Goal: Task Accomplishment & Management: Manage account settings

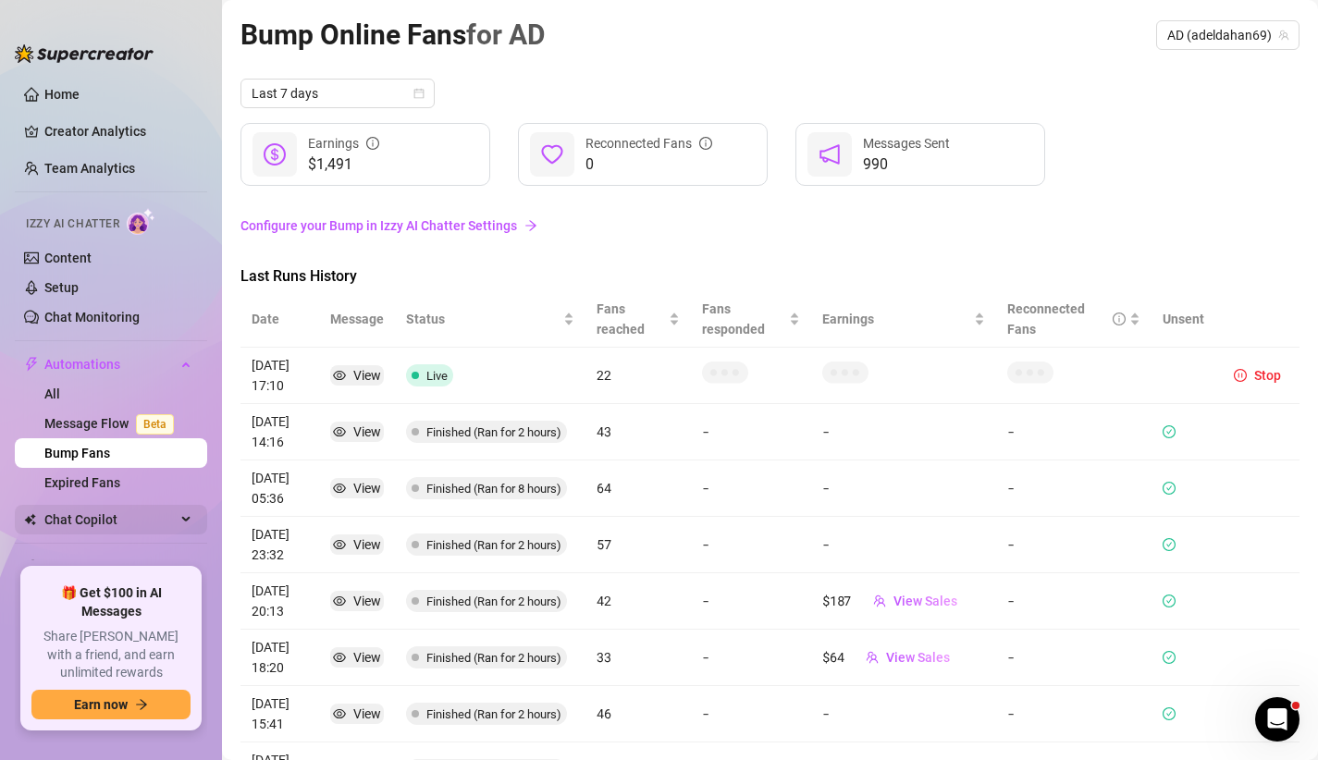
scroll to position [48, 0]
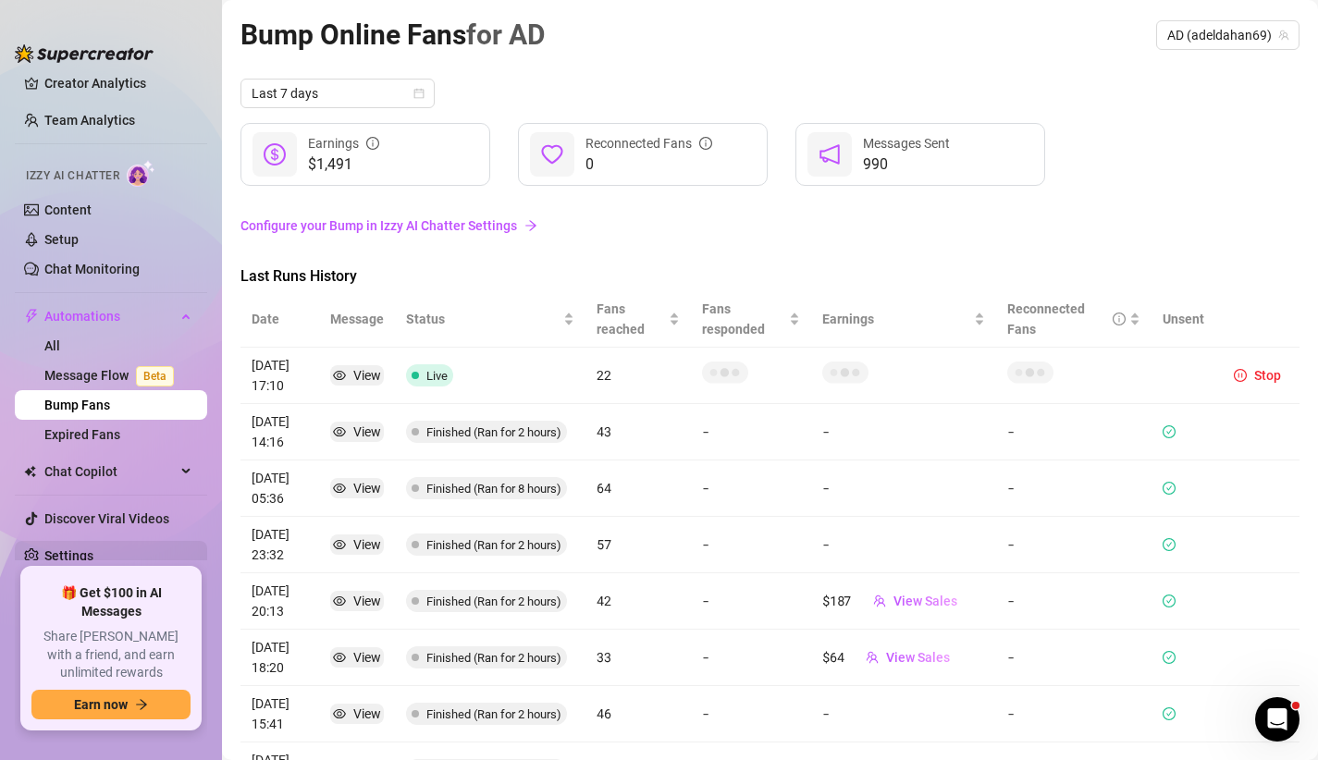
click at [93, 556] on link "Settings" at bounding box center [68, 556] width 49 height 15
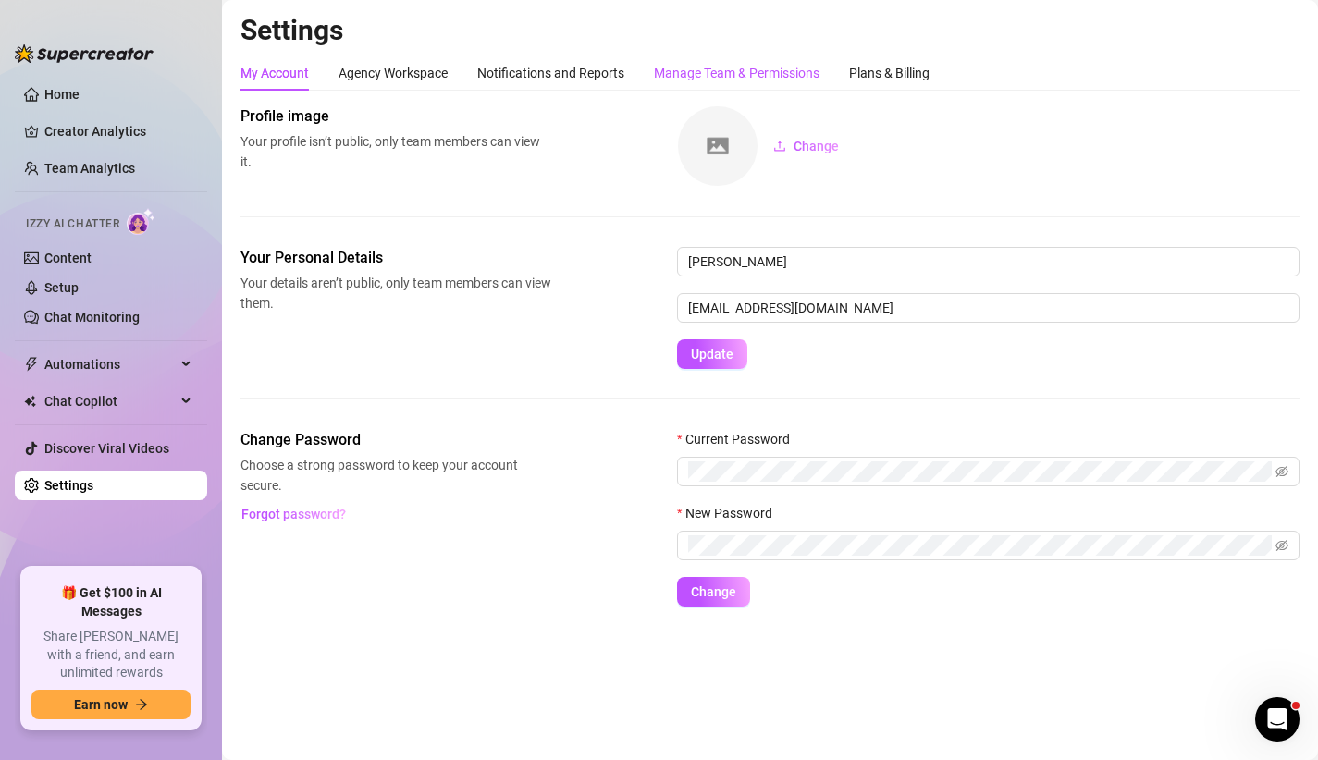
click at [693, 72] on div "Manage Team & Permissions" at bounding box center [737, 73] width 166 height 20
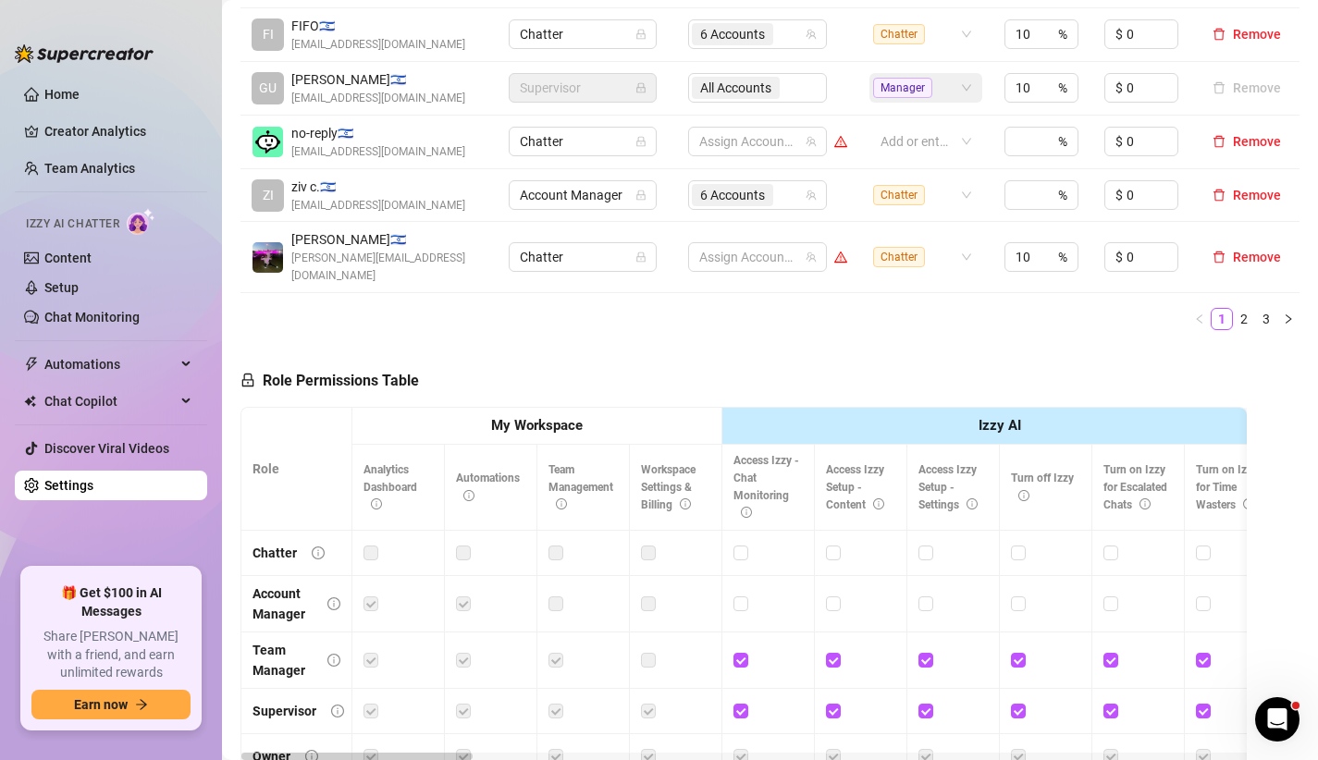
scroll to position [748, 0]
click at [566, 189] on span "Account Manager" at bounding box center [583, 194] width 126 height 28
click at [557, 215] on div "Chatter" at bounding box center [583, 214] width 118 height 20
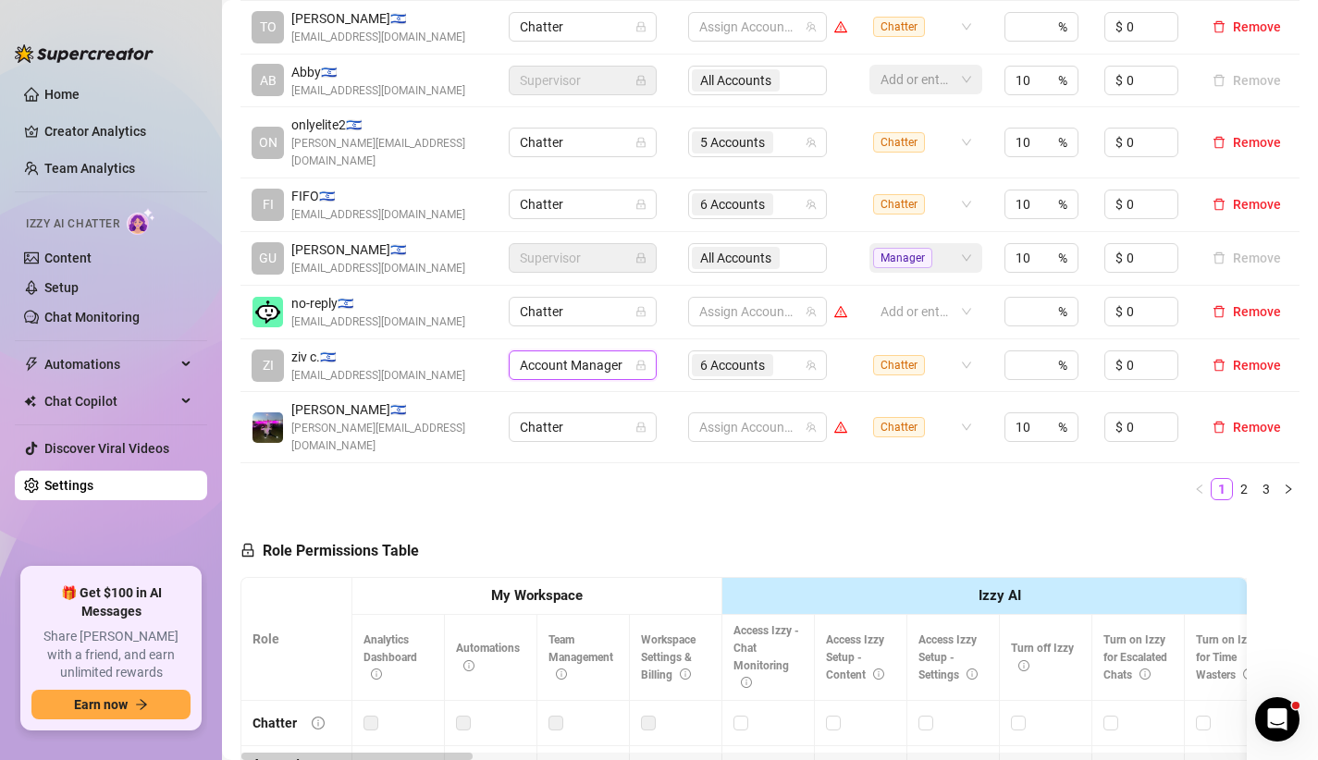
scroll to position [639, 0]
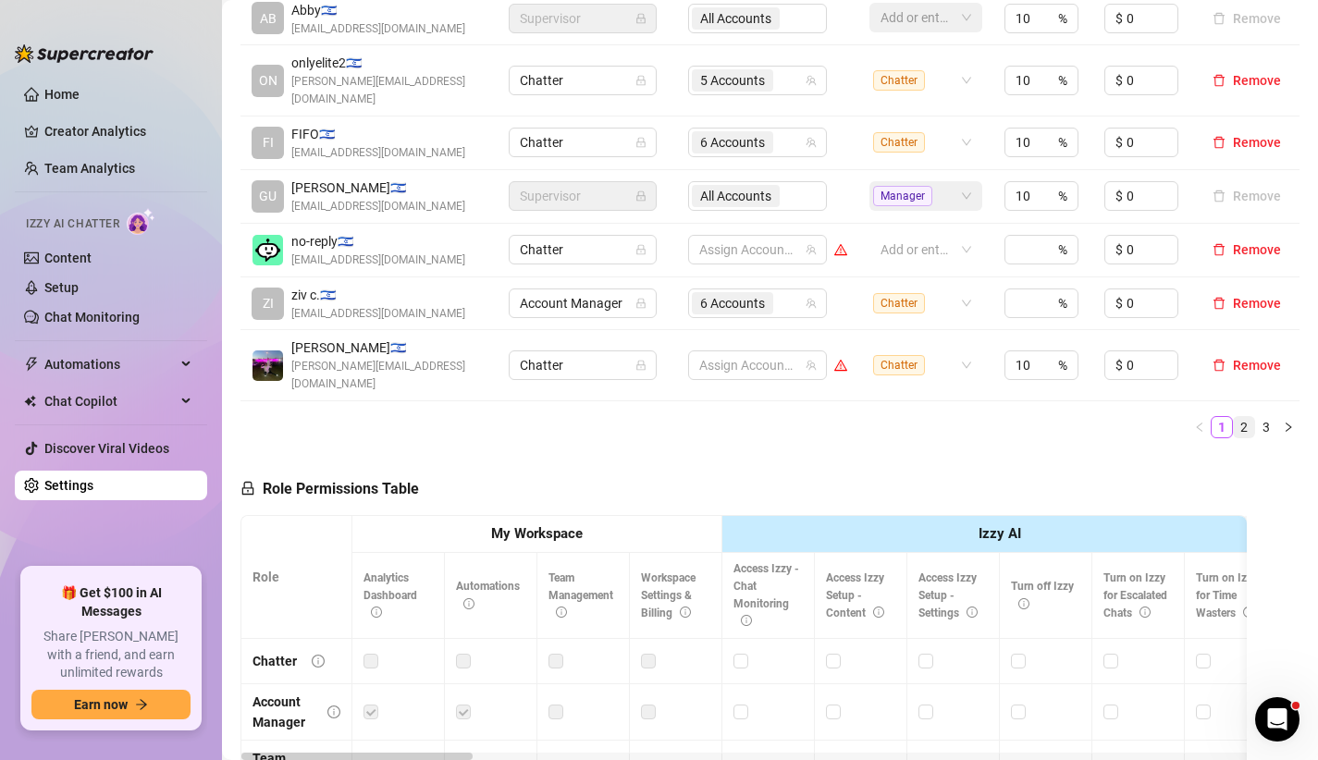
click at [1250, 417] on link "2" at bounding box center [1244, 427] width 20 height 20
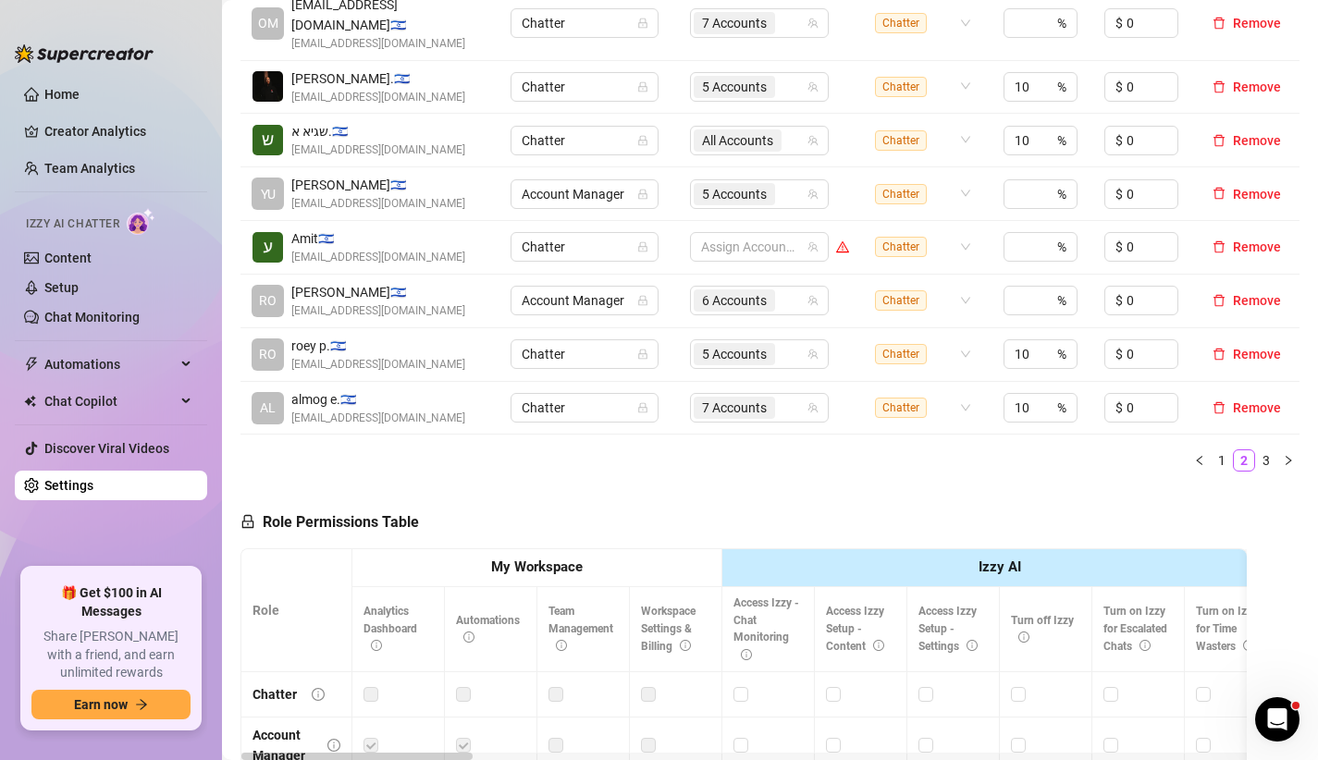
scroll to position [535, 0]
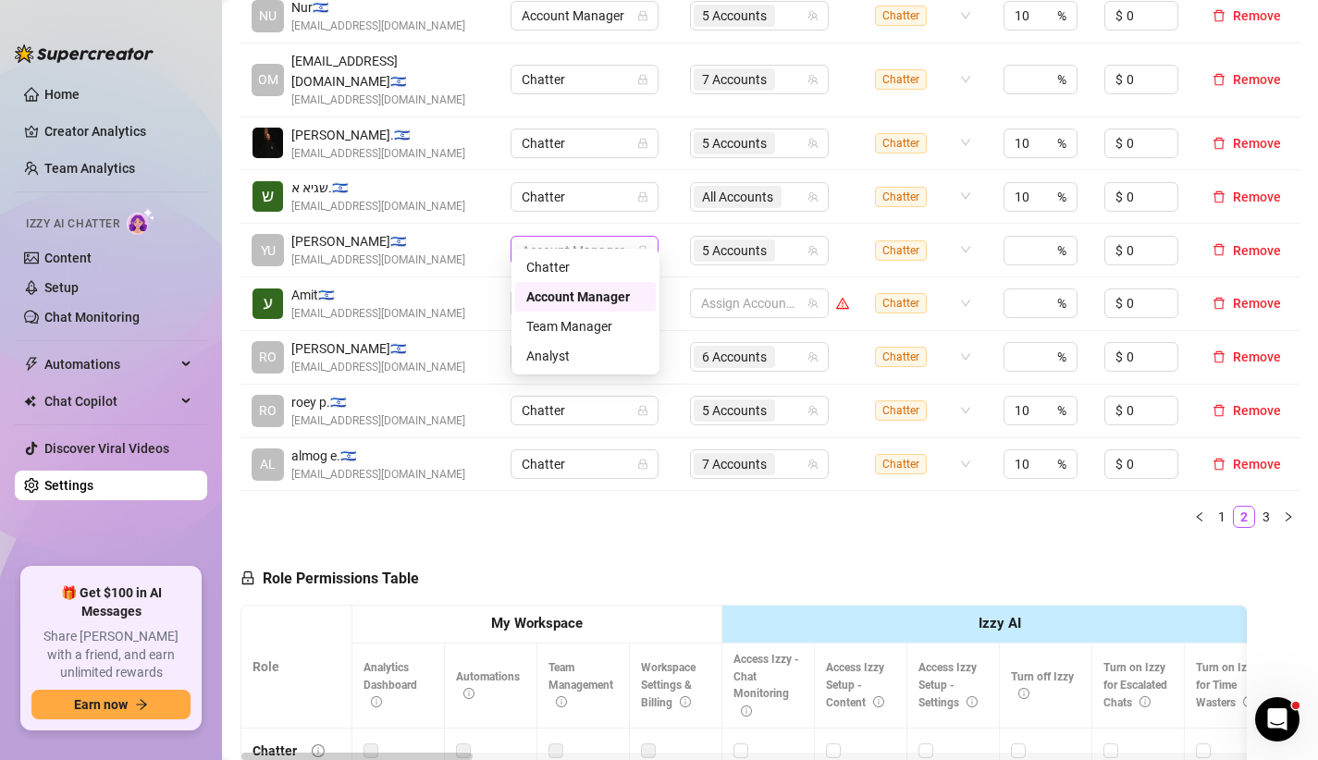
click at [593, 237] on span "Account Manager" at bounding box center [585, 251] width 126 height 28
click at [589, 271] on div "Chatter" at bounding box center [585, 267] width 118 height 20
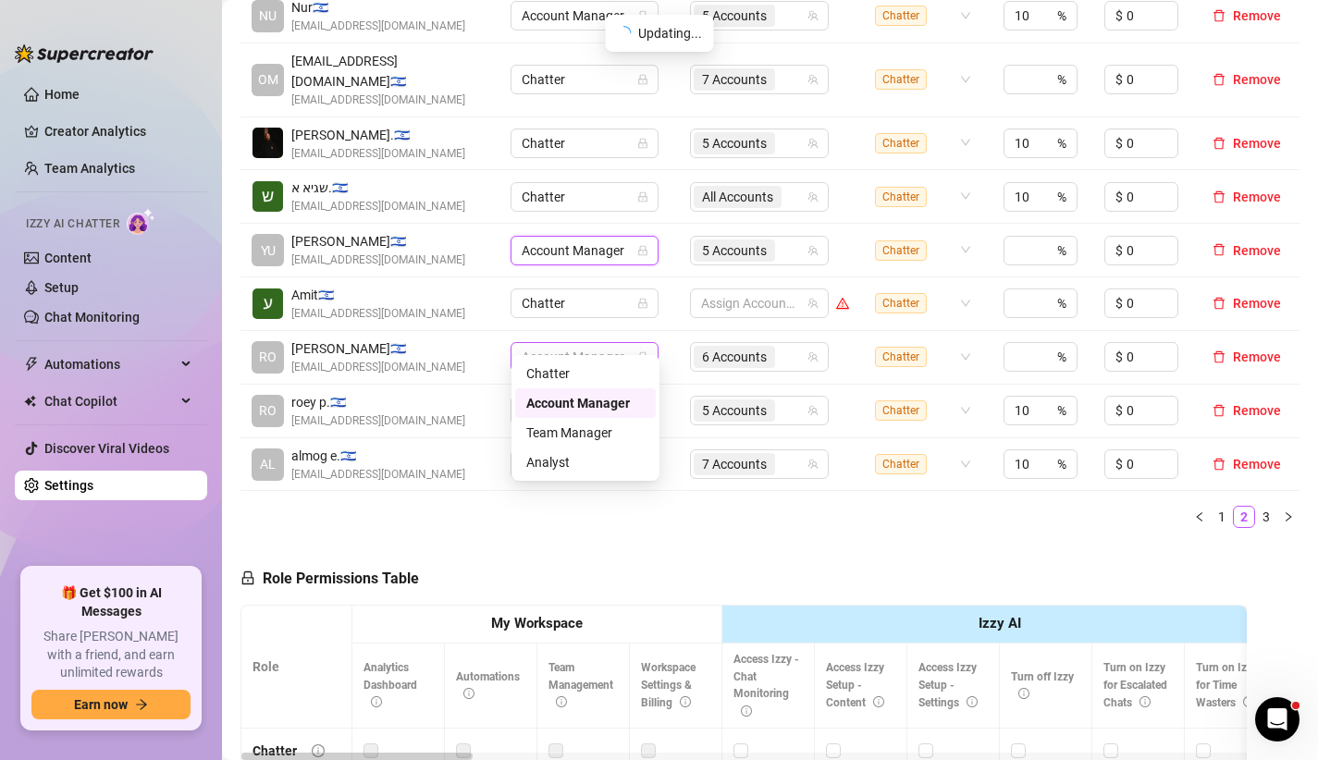
click at [557, 343] on span "Account Manager" at bounding box center [585, 357] width 126 height 28
click at [550, 376] on div "Chatter" at bounding box center [585, 374] width 118 height 20
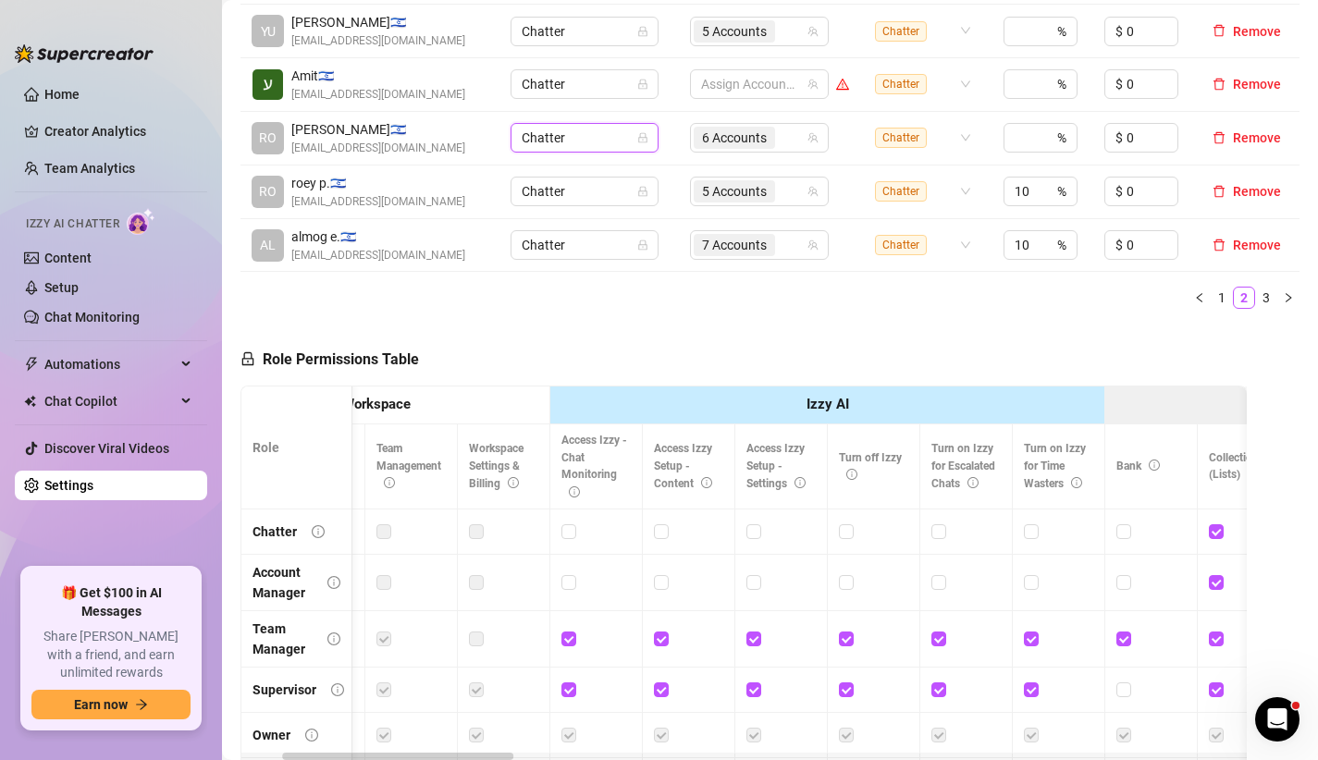
scroll to position [0, 0]
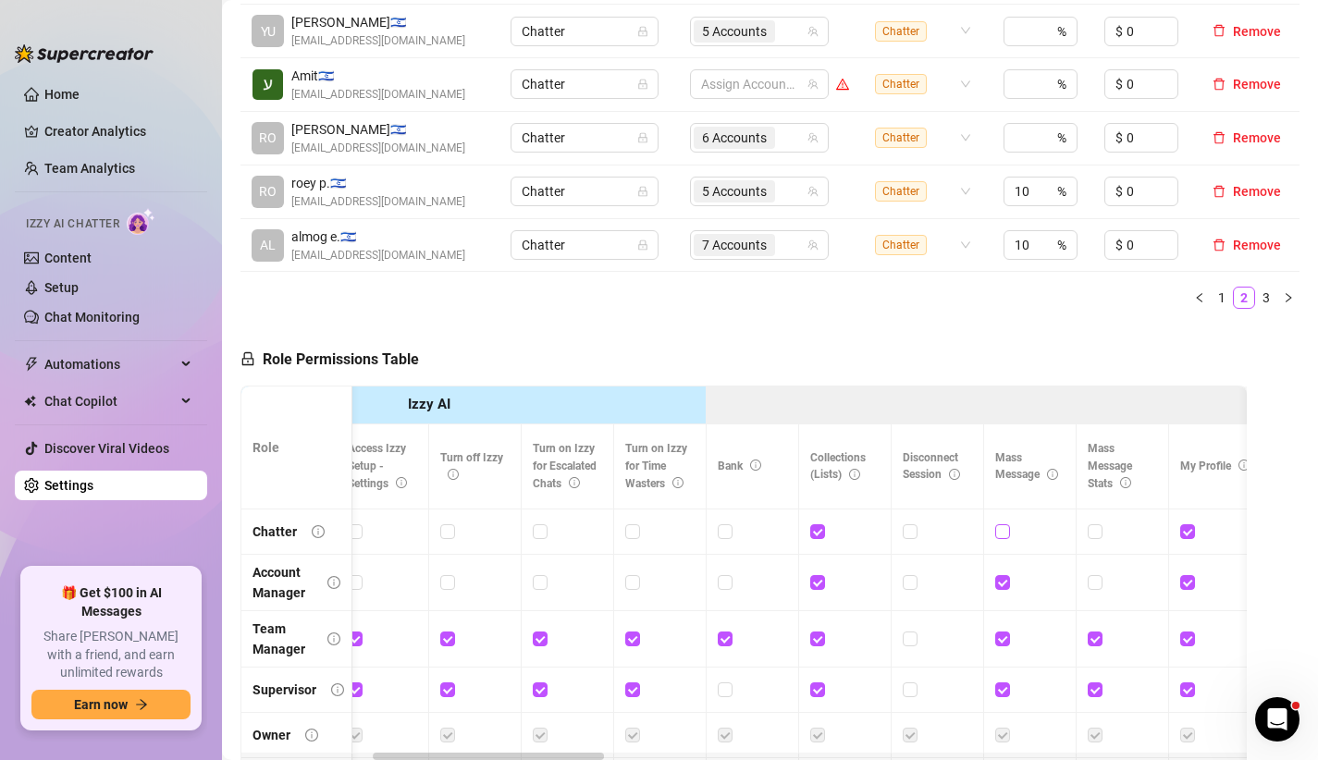
click at [998, 524] on input "checkbox" at bounding box center [1001, 530] width 13 height 13
checkbox input "true"
click at [556, 352] on span "Save Permissions" at bounding box center [515, 359] width 105 height 15
click at [376, 324] on div "Role Permissions Table" at bounding box center [330, 355] width 179 height 62
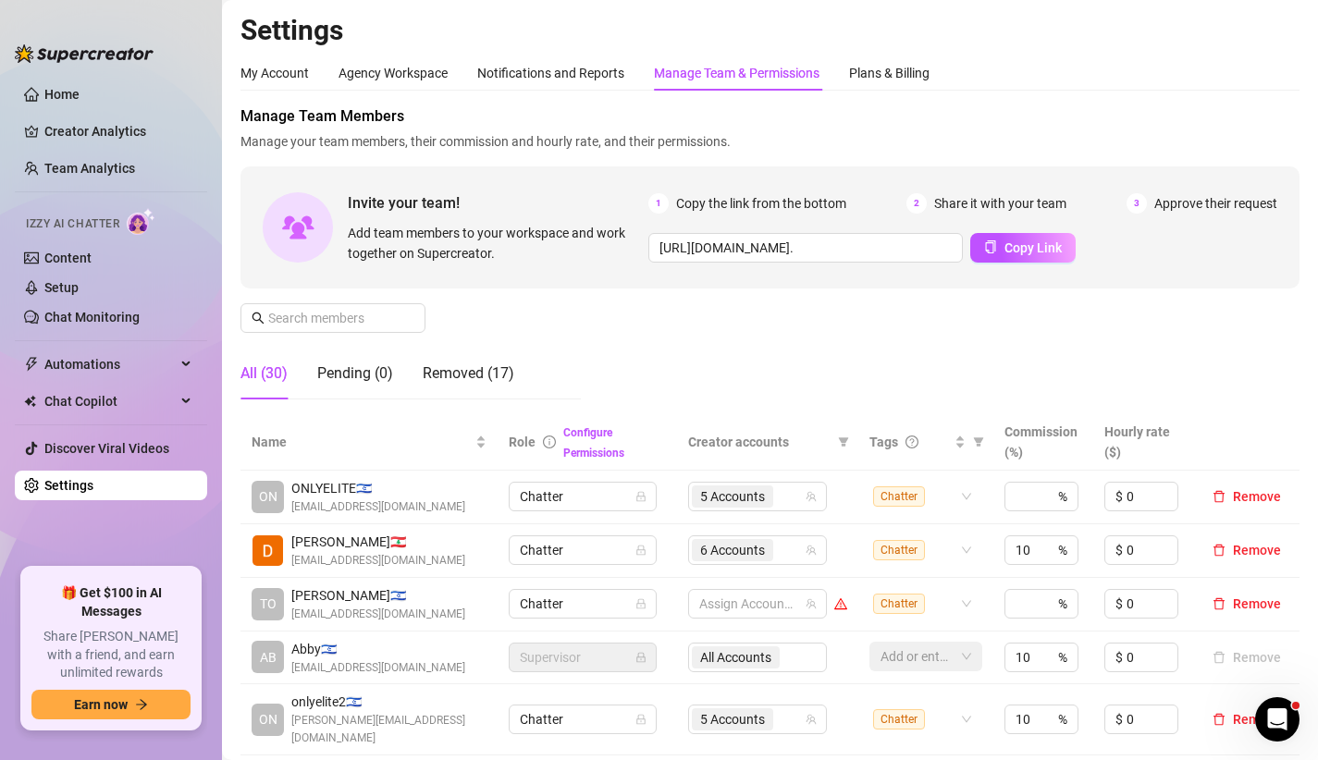
click at [380, 296] on div "Manage Team Members Manage your team members, their commission and hourly rate,…" at bounding box center [770, 259] width 1059 height 309
click at [110, 363] on span "Automations" at bounding box center [109, 365] width 131 height 30
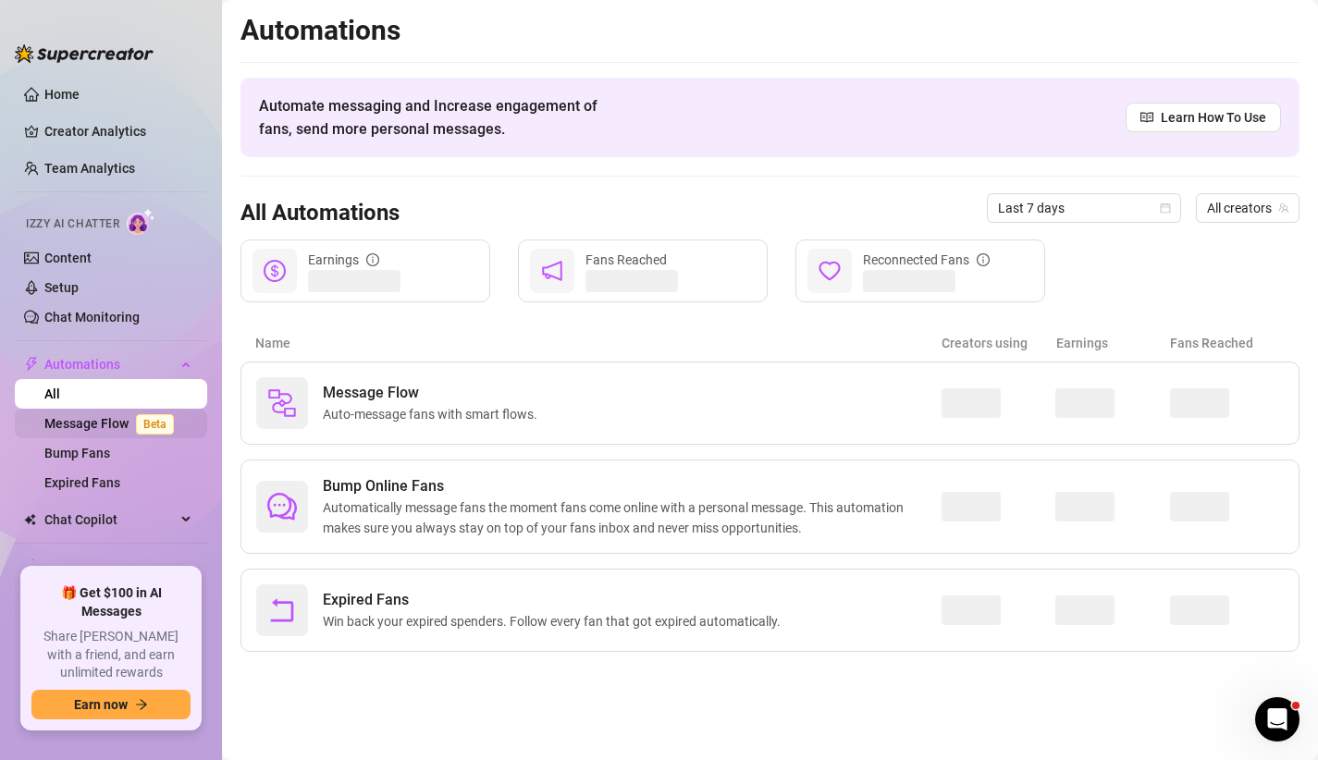
click at [132, 416] on link "Message Flow Beta" at bounding box center [112, 423] width 137 height 15
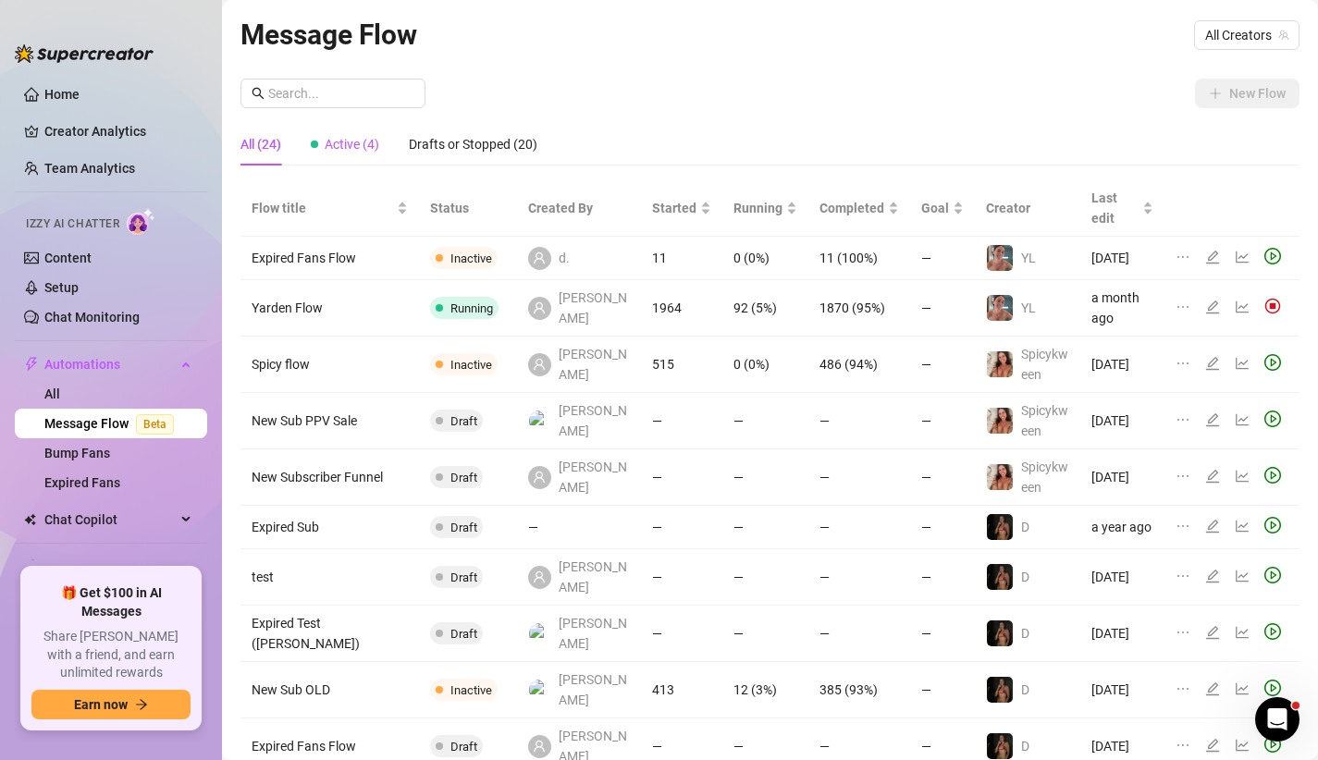
click at [351, 143] on span "Active (4)" at bounding box center [352, 144] width 55 height 15
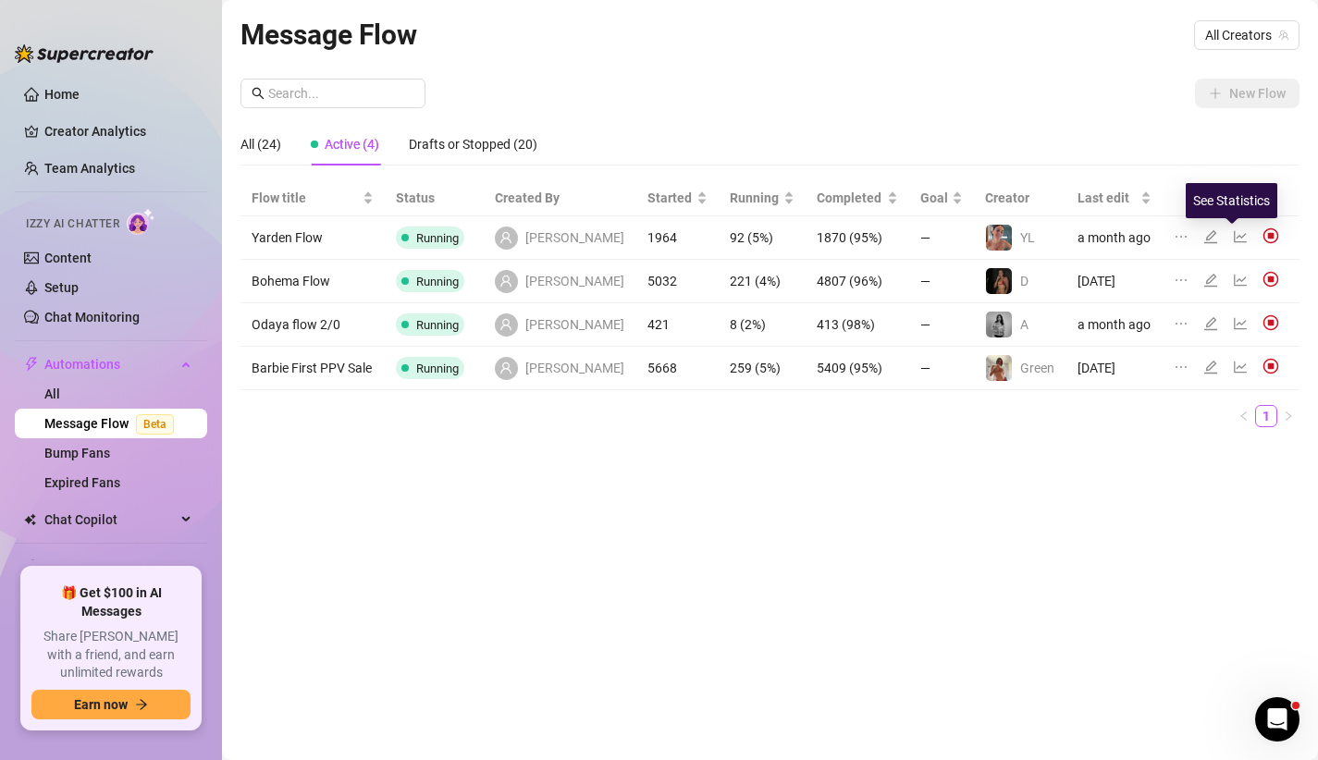
click at [1233, 233] on icon "line-chart" at bounding box center [1240, 236] width 15 height 15
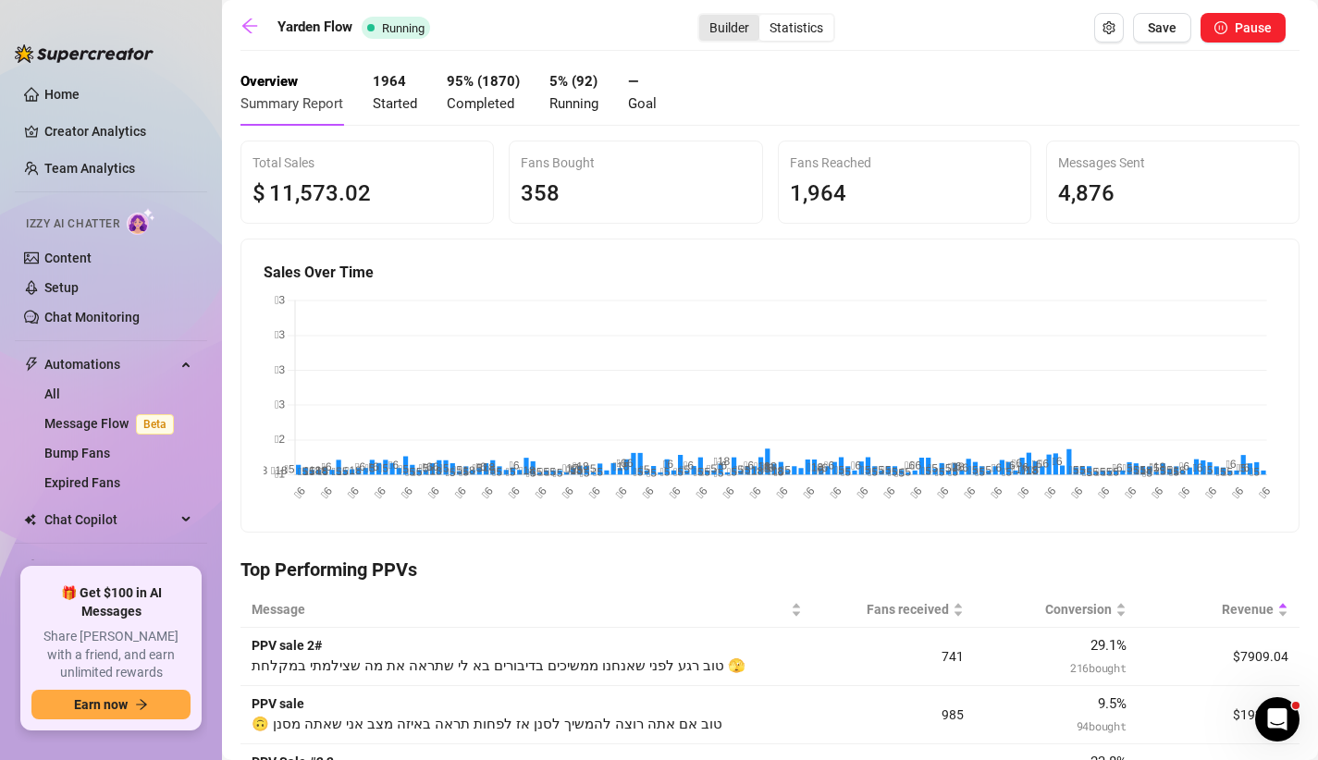
click at [733, 27] on div "Builder" at bounding box center [729, 28] width 60 height 26
click at [704, 18] on input "Builder" at bounding box center [704, 18] width 0 height 0
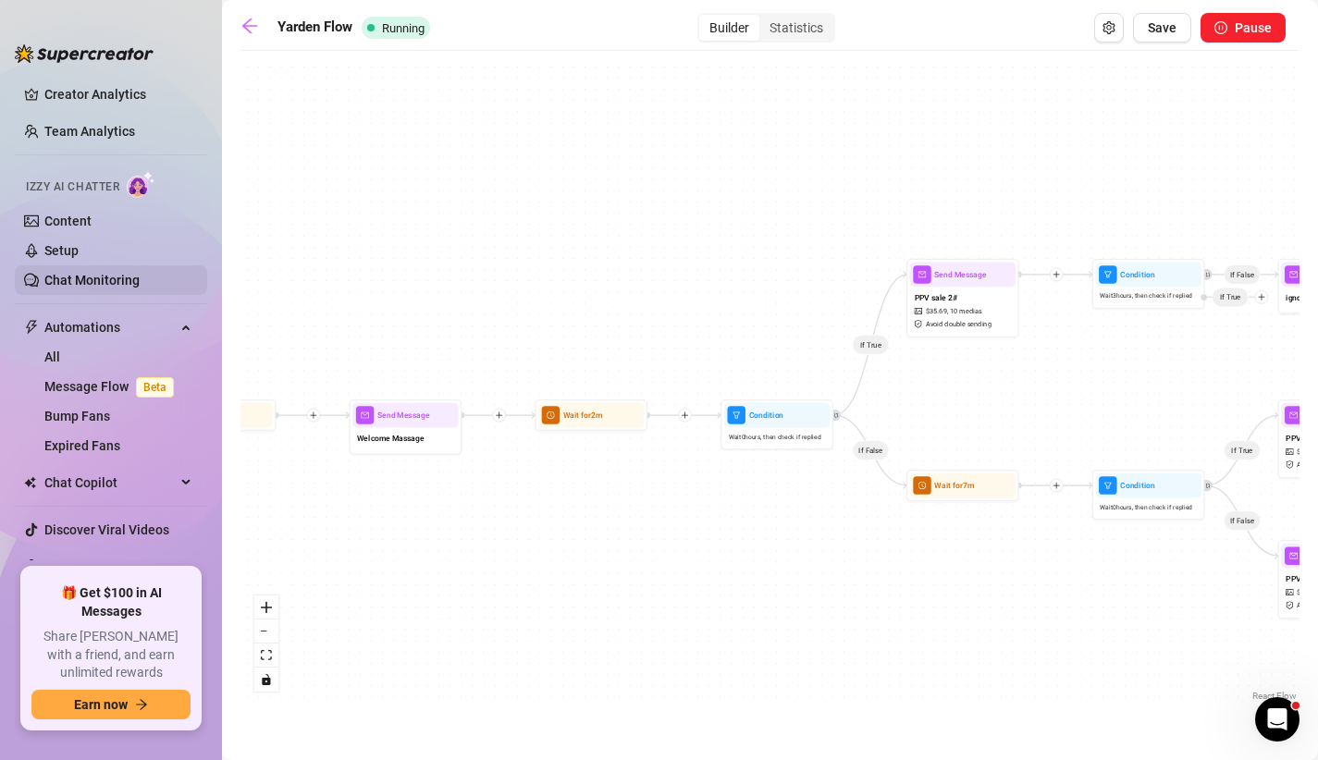
scroll to position [48, 0]
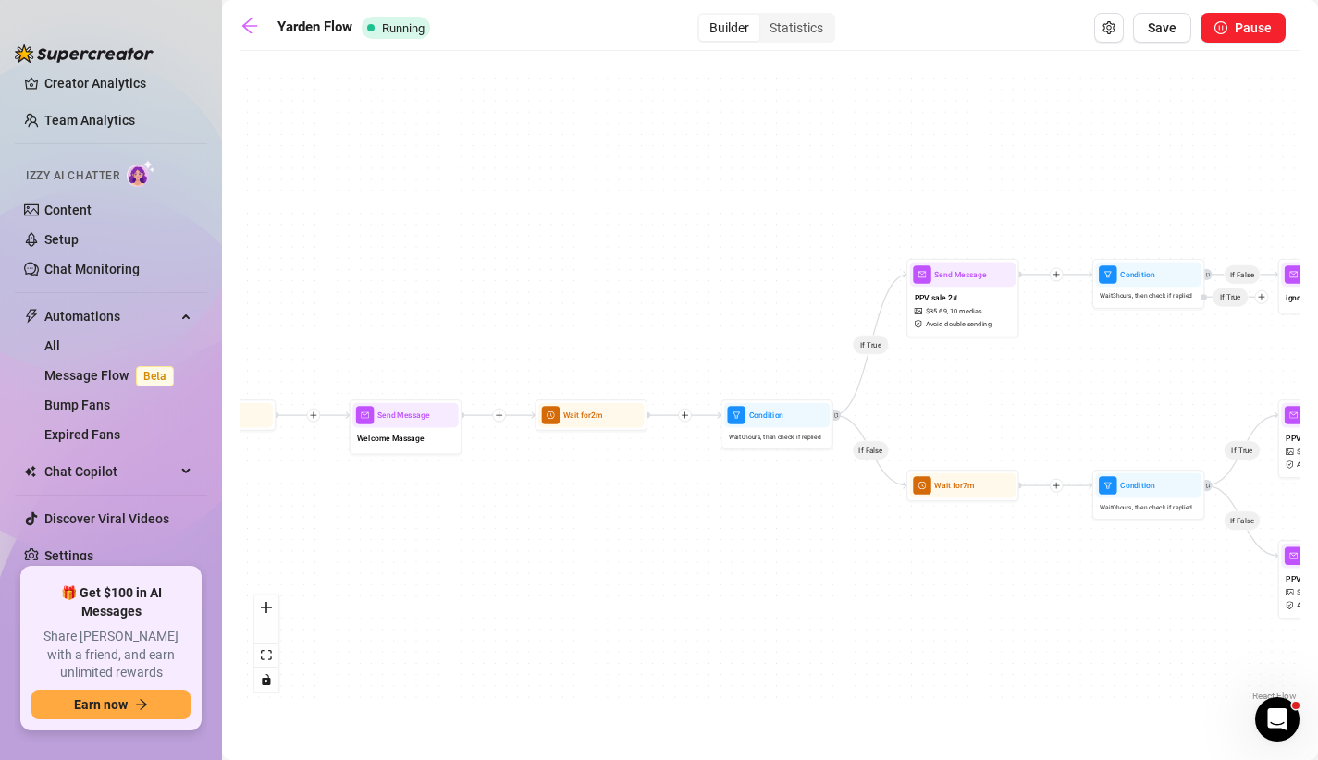
drag, startPoint x: 90, startPoint y: 600, endPoint x: 38, endPoint y: 607, distance: 52.2
click at [38, 607] on div "🎁 Get $100 in AI Messages Share Izzy with a friend, and earn unlimited rewards …" at bounding box center [110, 648] width 159 height 142
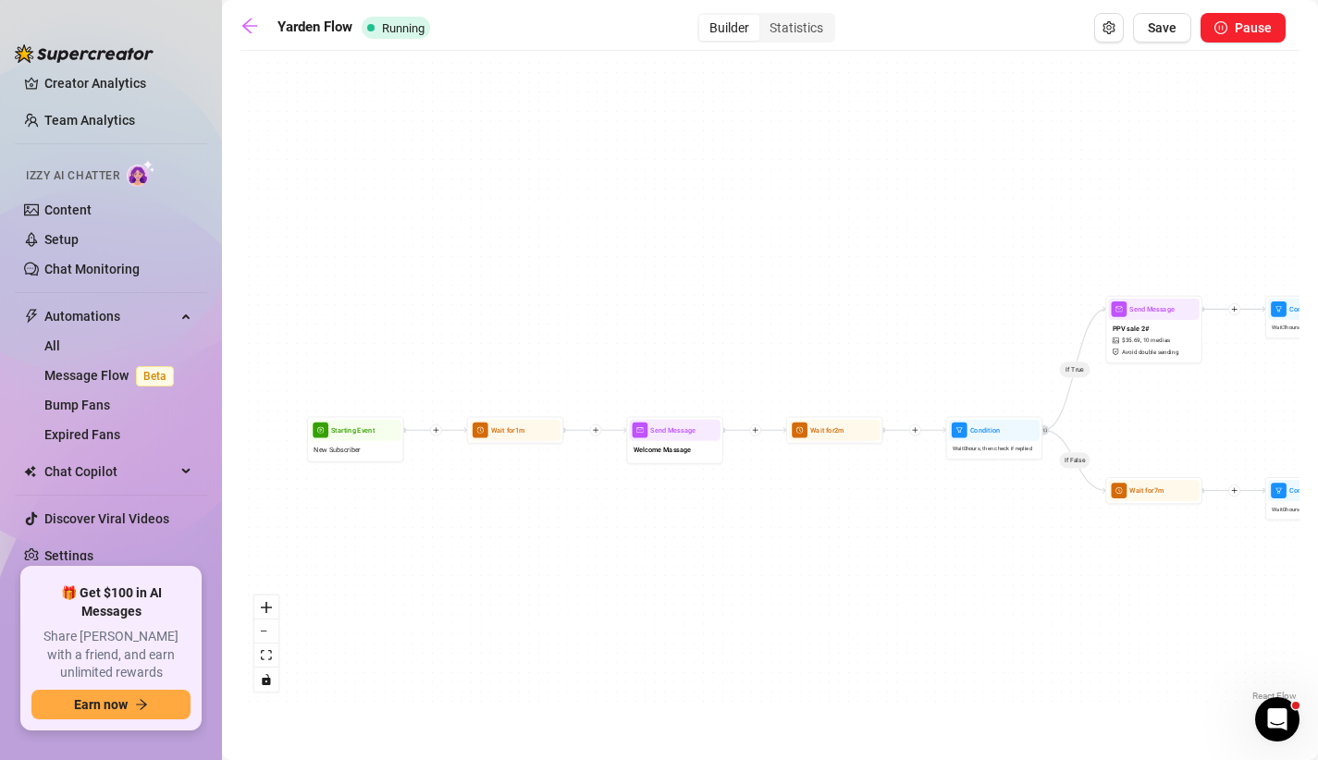
drag, startPoint x: 413, startPoint y: 614, endPoint x: 678, endPoint y: 601, distance: 264.9
click at [680, 601] on div "If True If False If False If False If False If True If False Send Message ignor…" at bounding box center [770, 383] width 1059 height 646
click at [790, 30] on div "Statistics" at bounding box center [796, 28] width 74 height 26
click at [764, 18] on input "Statistics" at bounding box center [764, 18] width 0 height 0
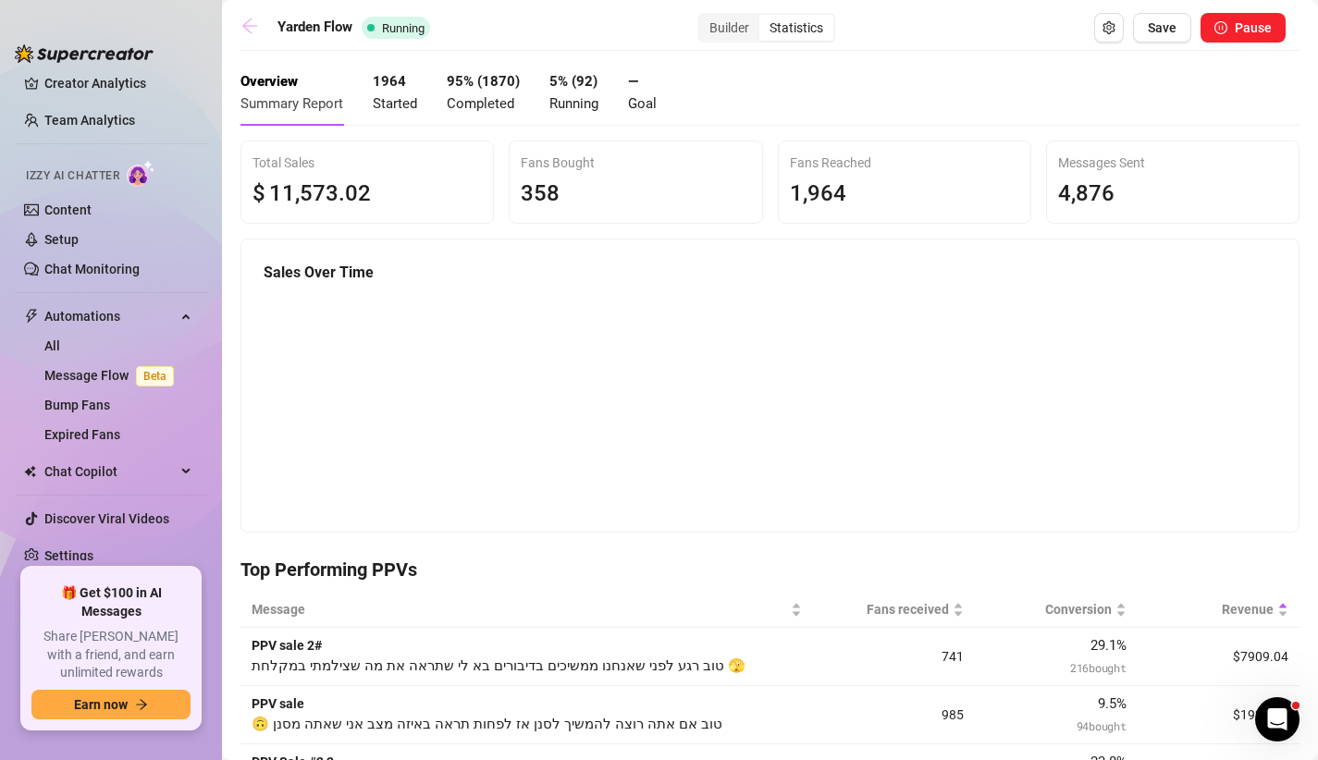
click at [244, 30] on icon "arrow-left" at bounding box center [250, 26] width 19 height 19
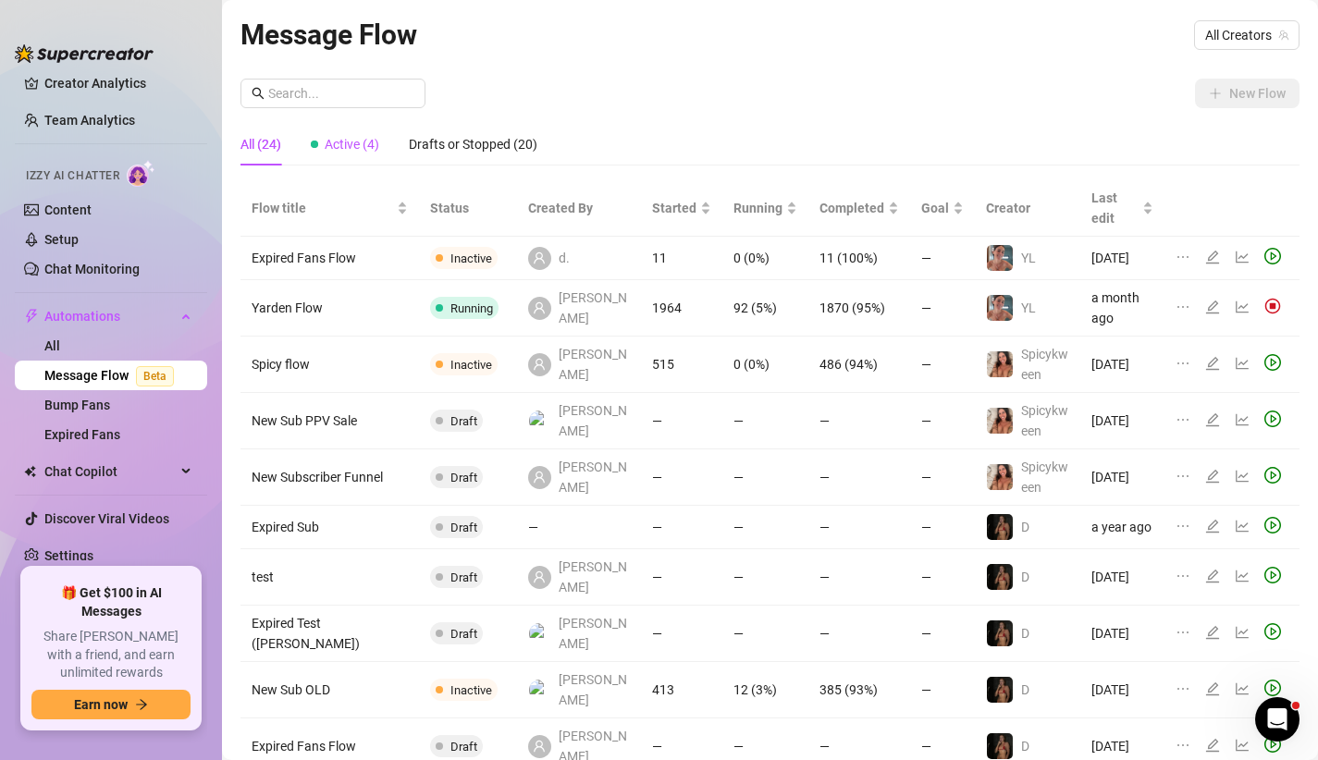
click at [343, 137] on span "Active (4)" at bounding box center [352, 144] width 55 height 15
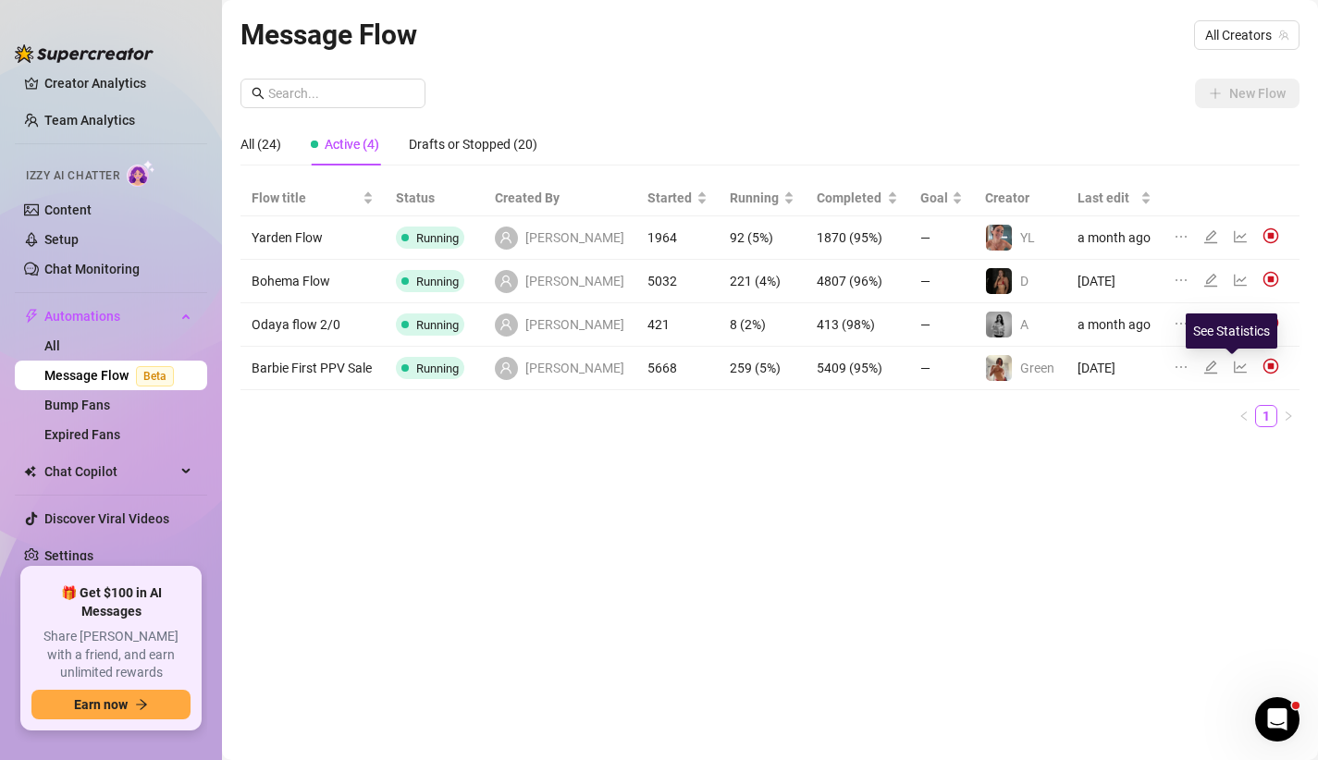
click at [1235, 365] on icon "line-chart" at bounding box center [1241, 368] width 13 height 12
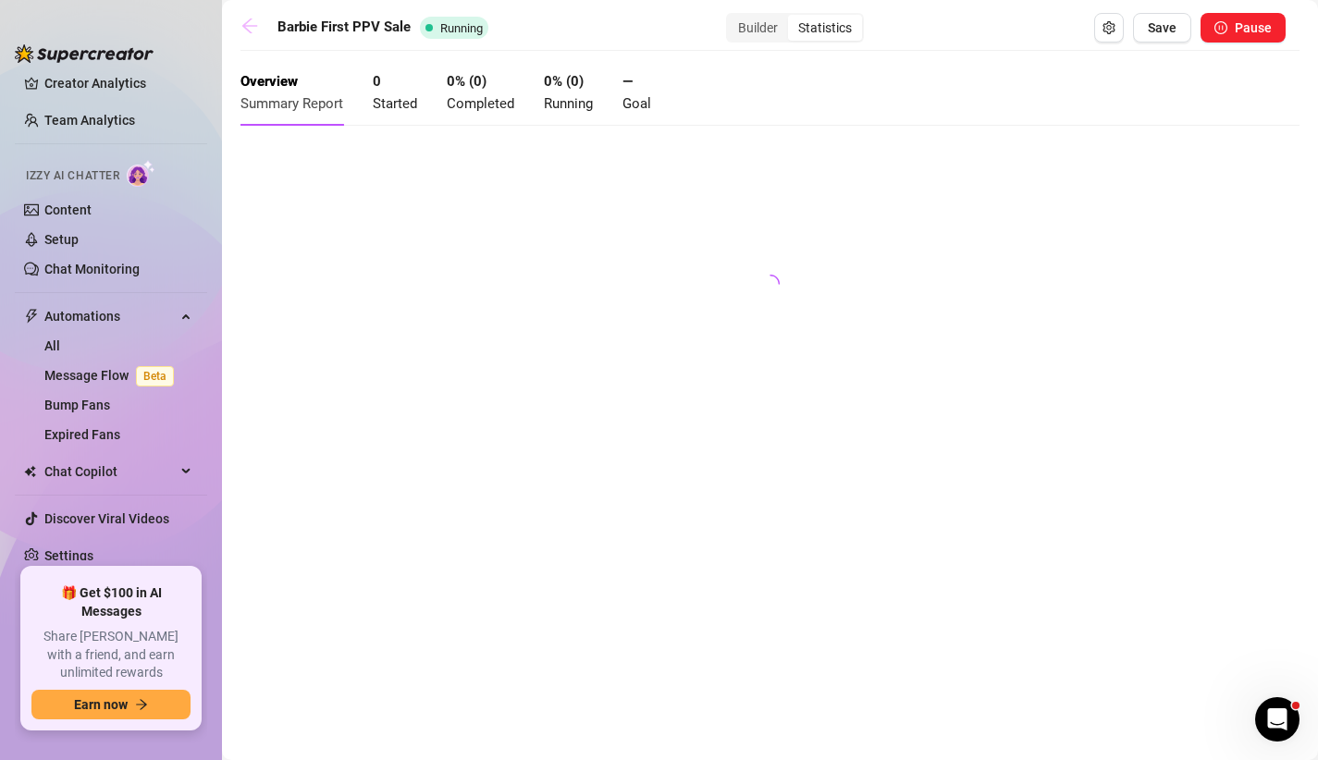
click at [250, 24] on icon "arrow-left" at bounding box center [250, 26] width 19 height 19
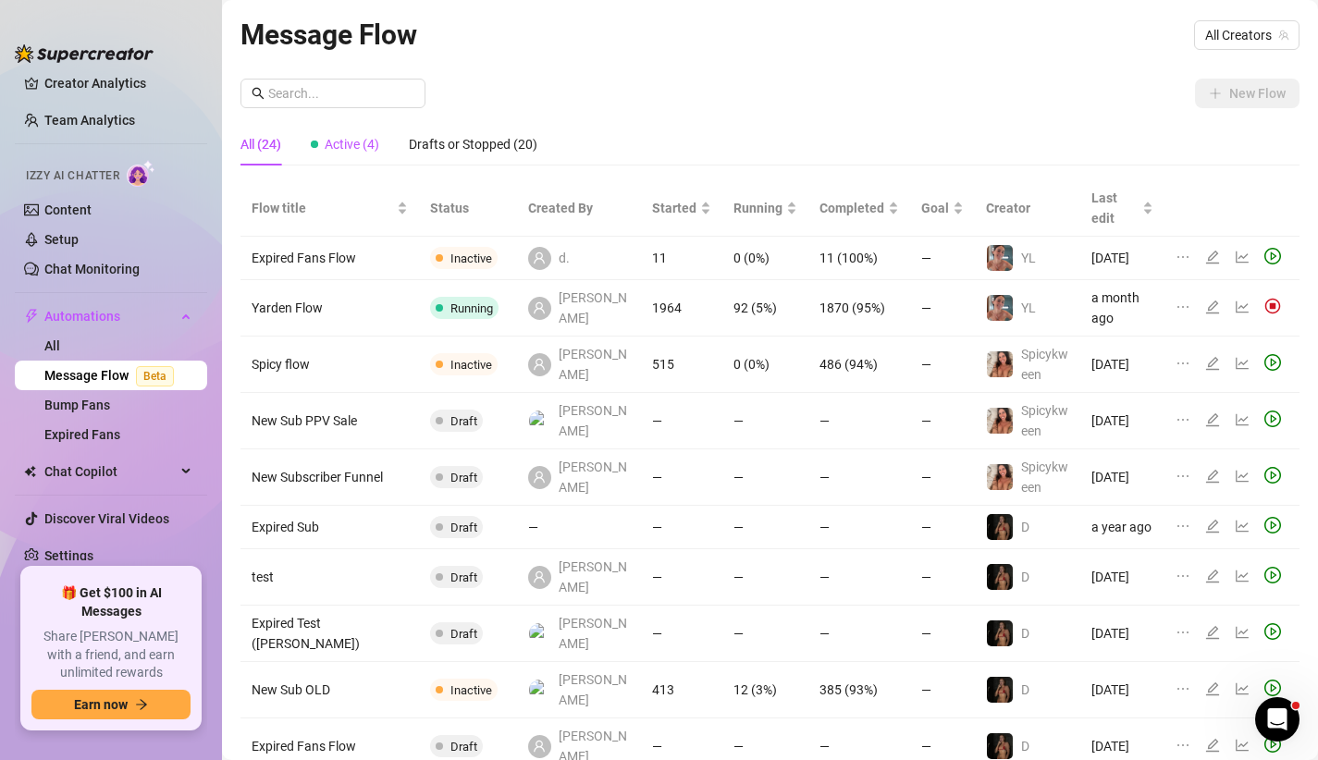
click at [350, 140] on span "Active (4)" at bounding box center [352, 144] width 55 height 15
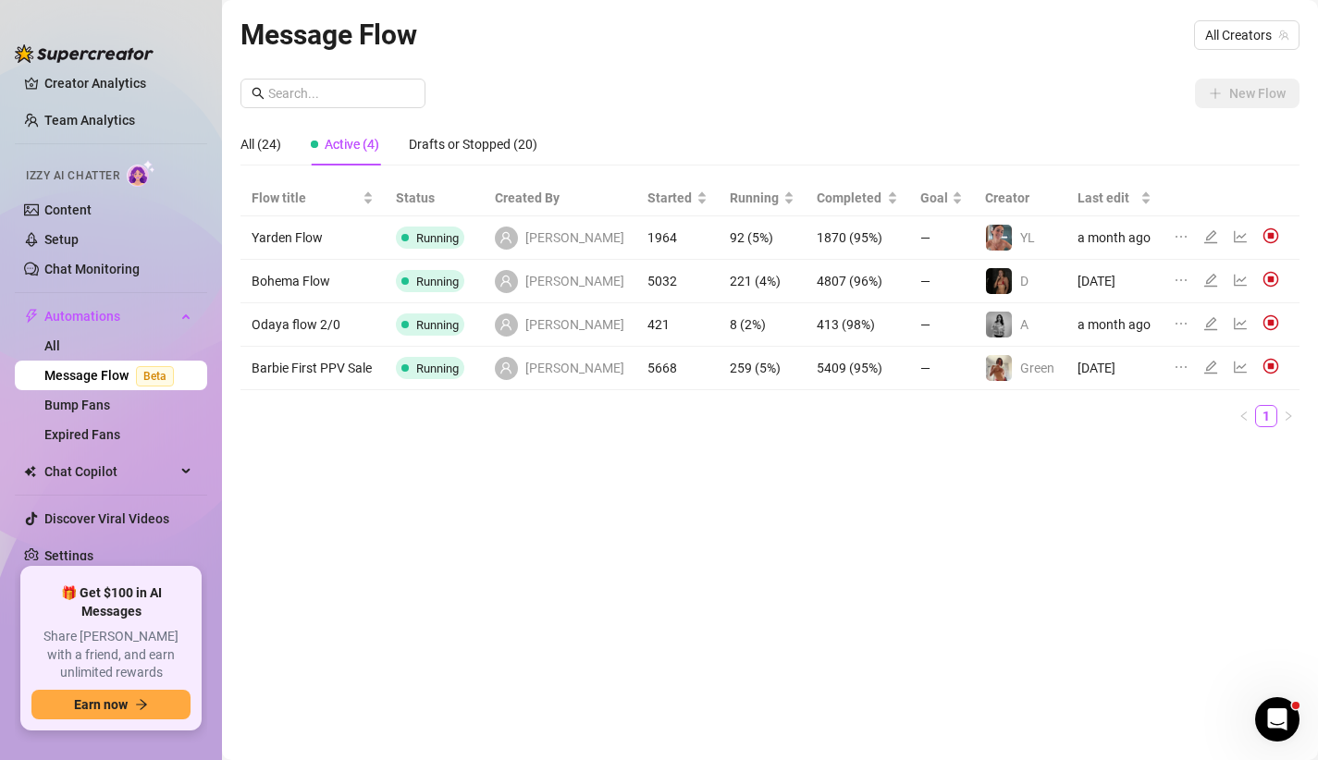
click at [1233, 368] on icon "line-chart" at bounding box center [1240, 367] width 15 height 15
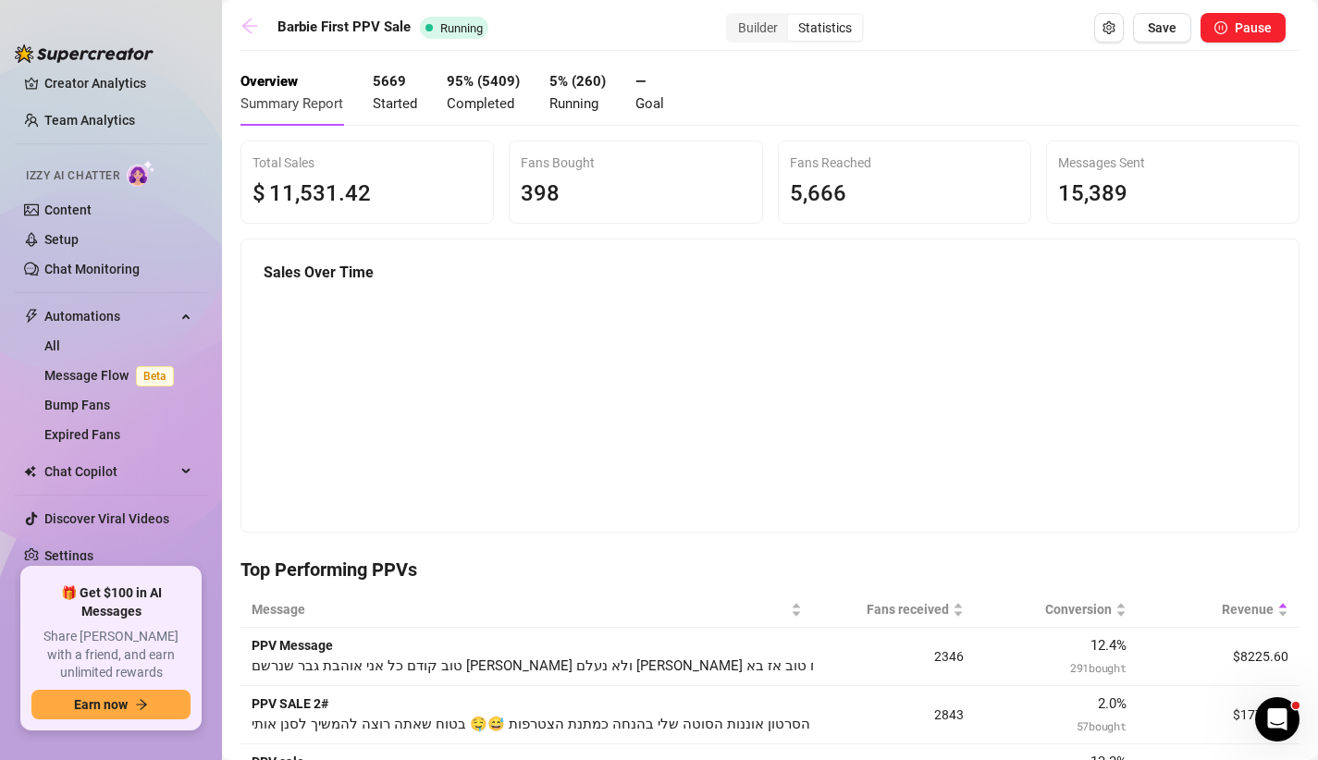
click at [246, 28] on icon "arrow-left" at bounding box center [249, 26] width 15 height 15
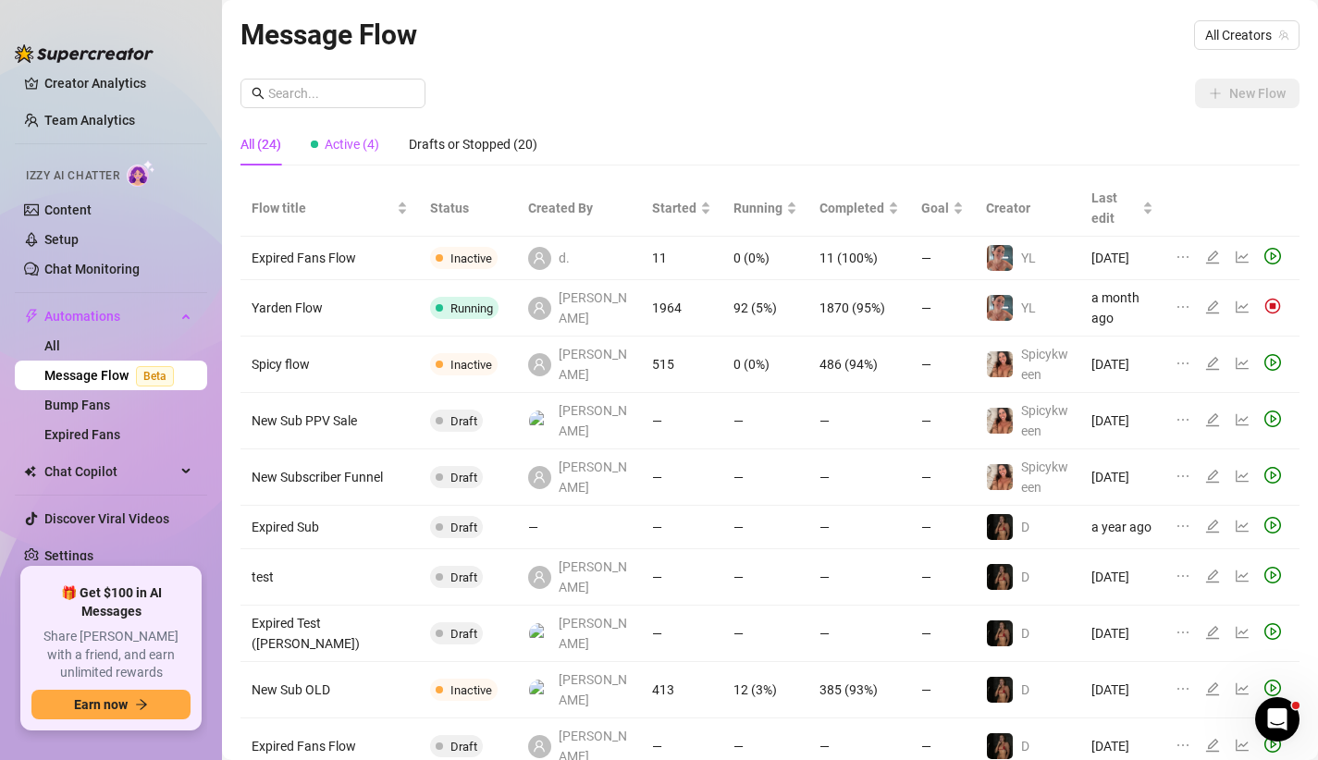
click at [358, 146] on span "Active (4)" at bounding box center [352, 144] width 55 height 15
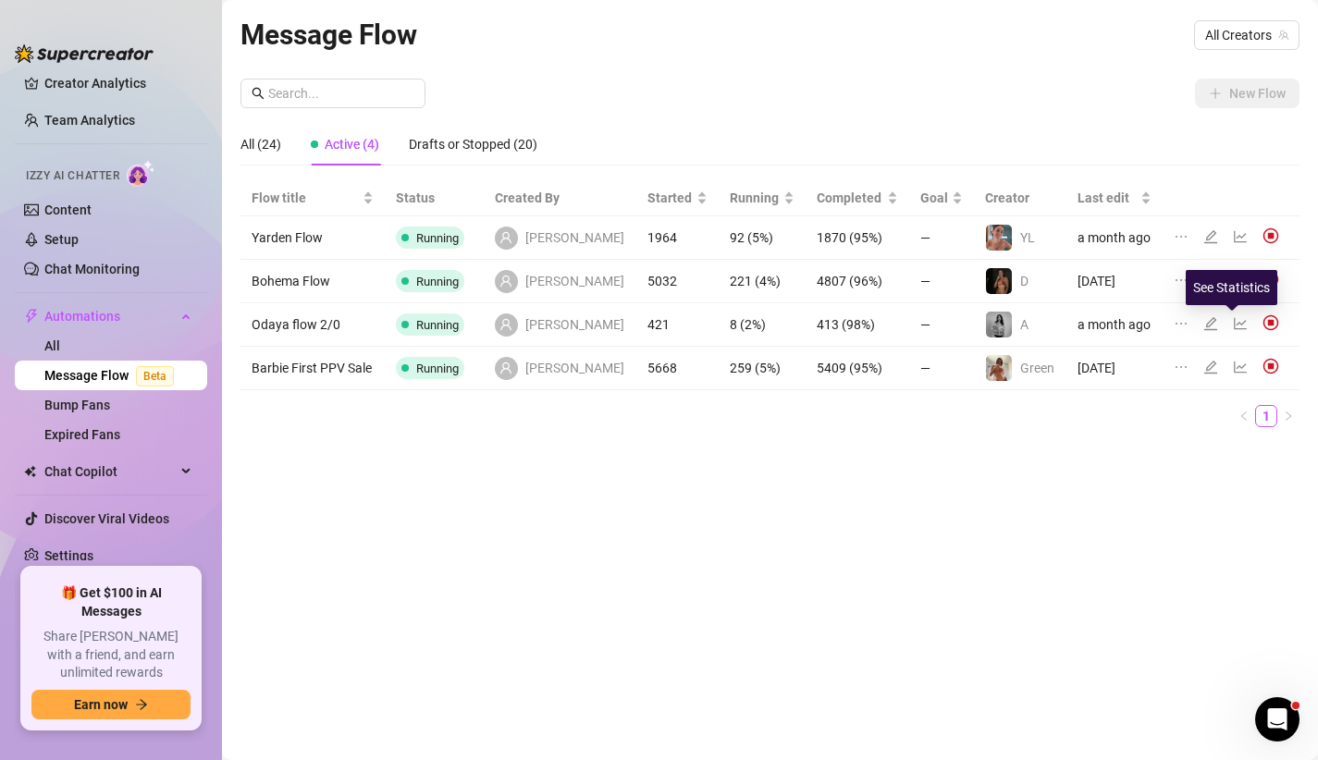
click at [1233, 325] on icon "line-chart" at bounding box center [1240, 323] width 15 height 15
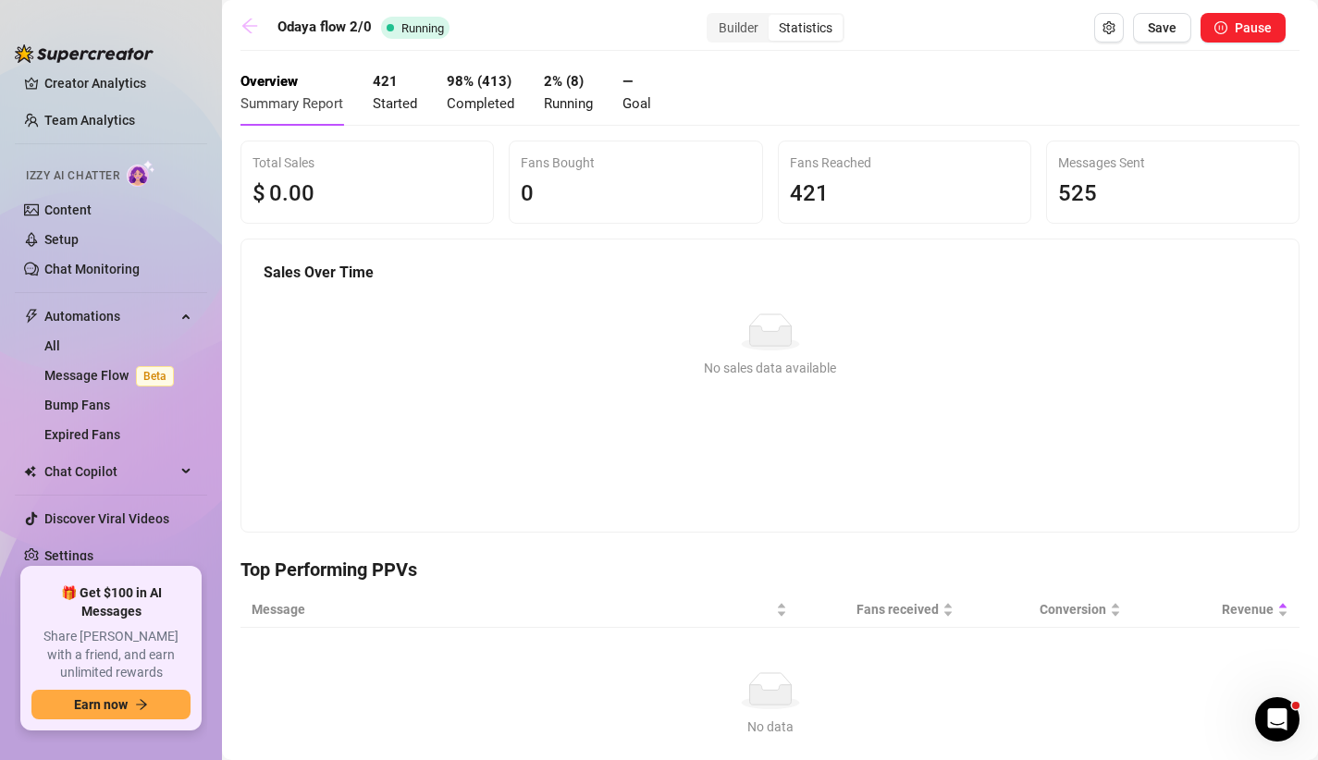
click at [250, 29] on icon "arrow-left" at bounding box center [250, 26] width 19 height 19
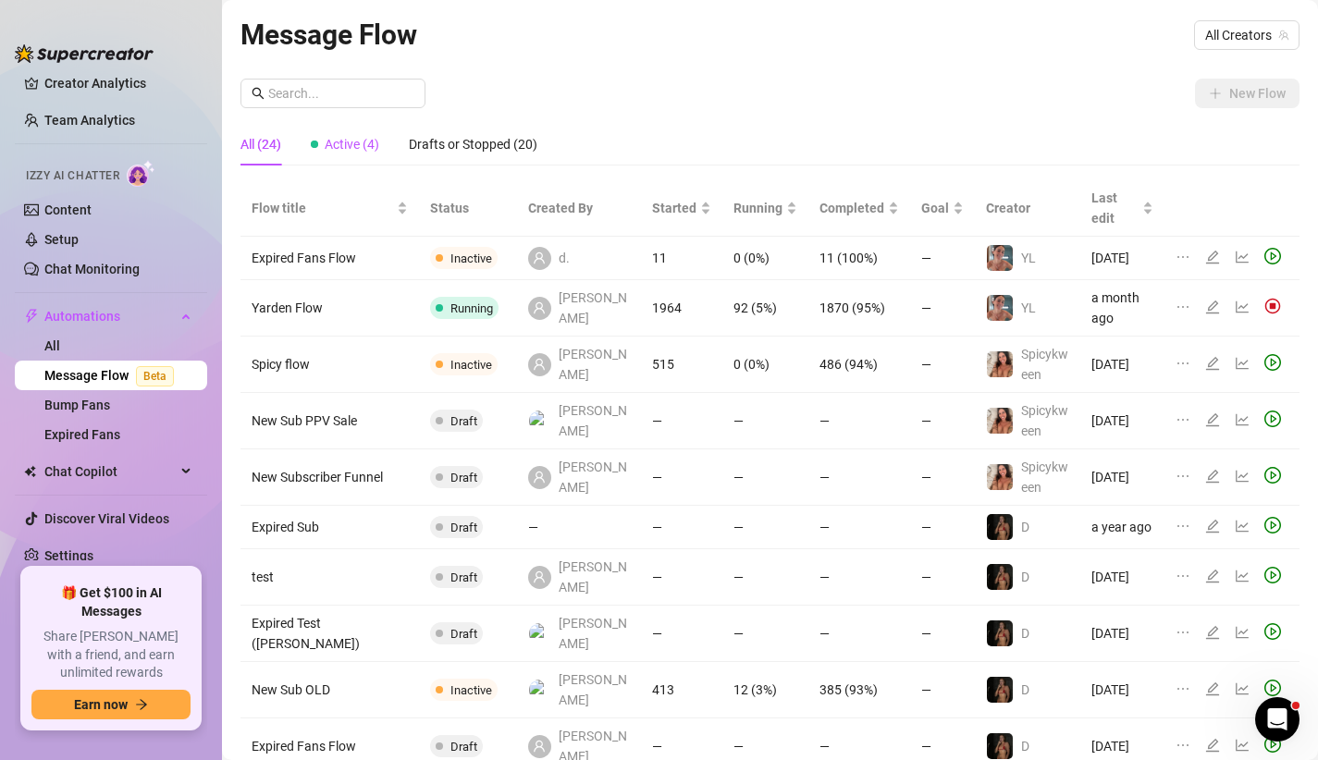
click at [354, 141] on span "Active (4)" at bounding box center [352, 144] width 55 height 15
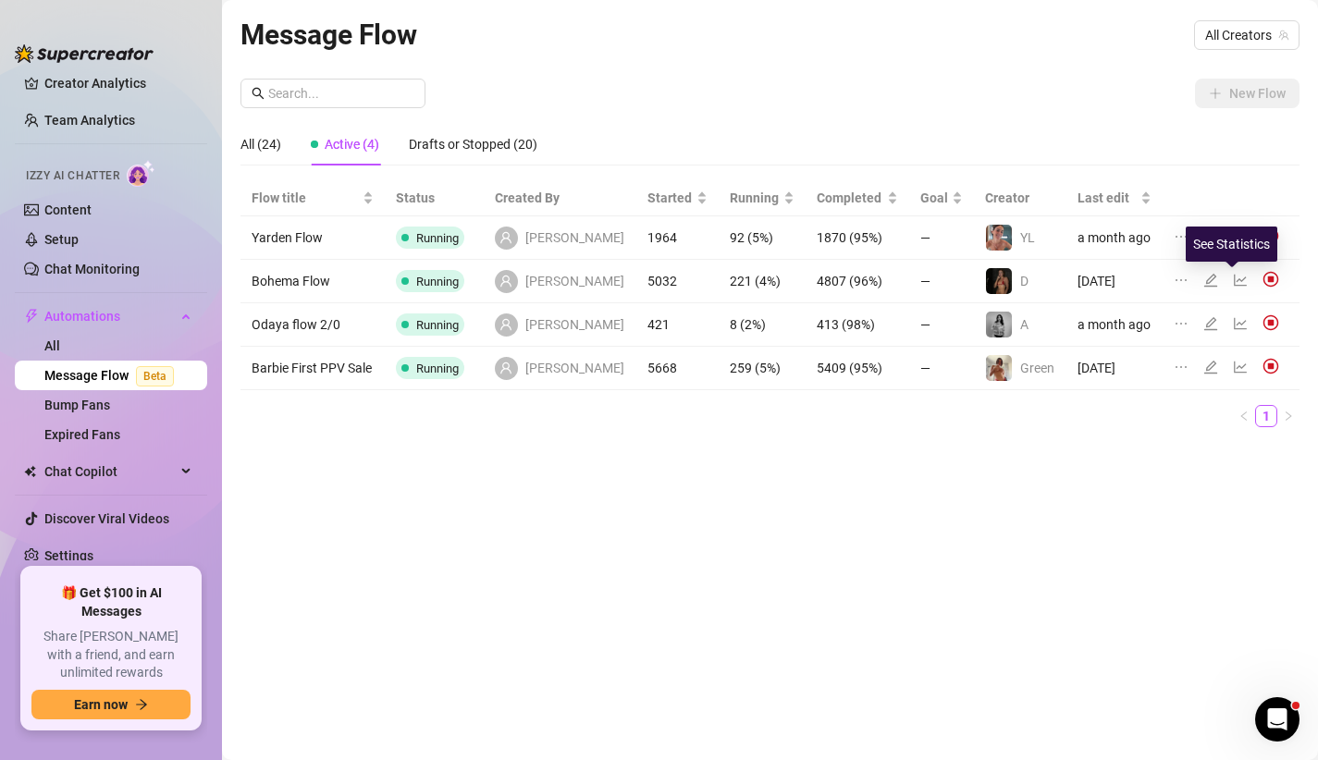
click at [1236, 279] on icon "line-chart" at bounding box center [1240, 280] width 15 height 15
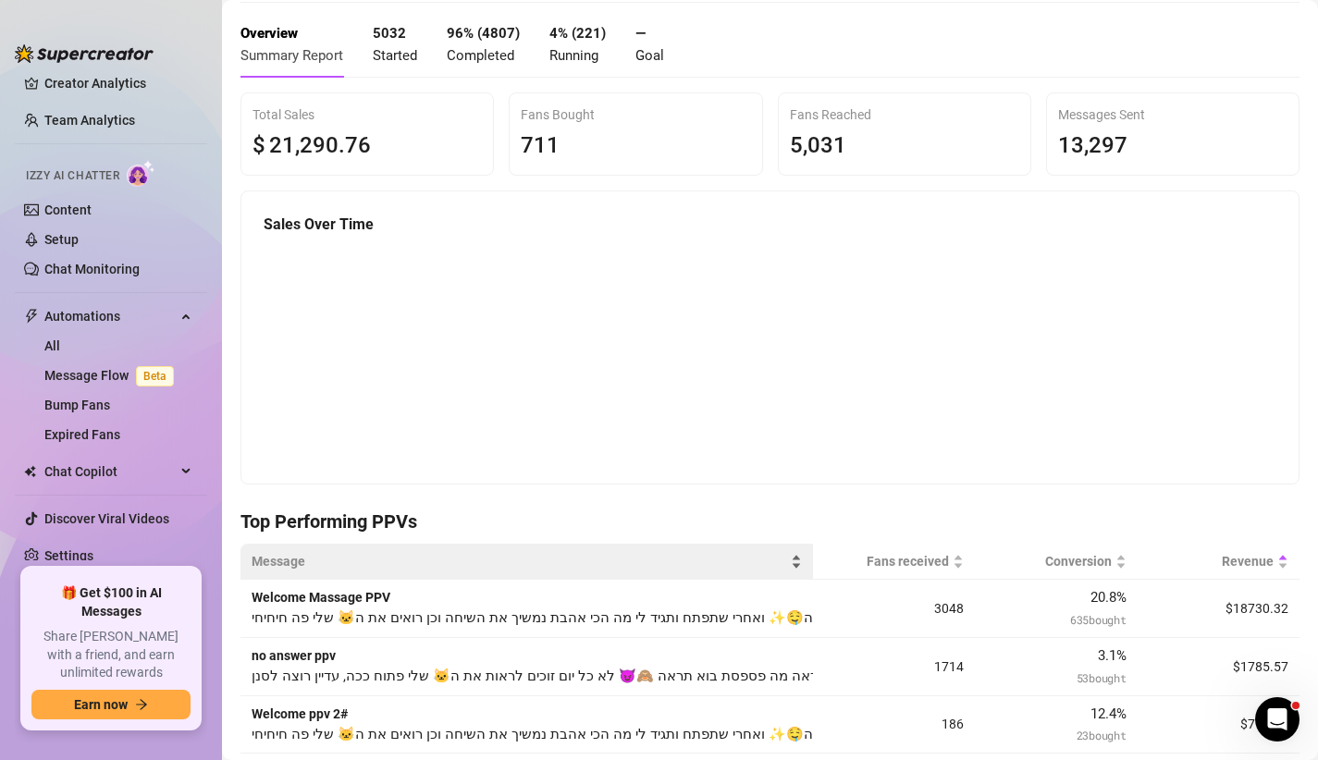
scroll to position [454, 0]
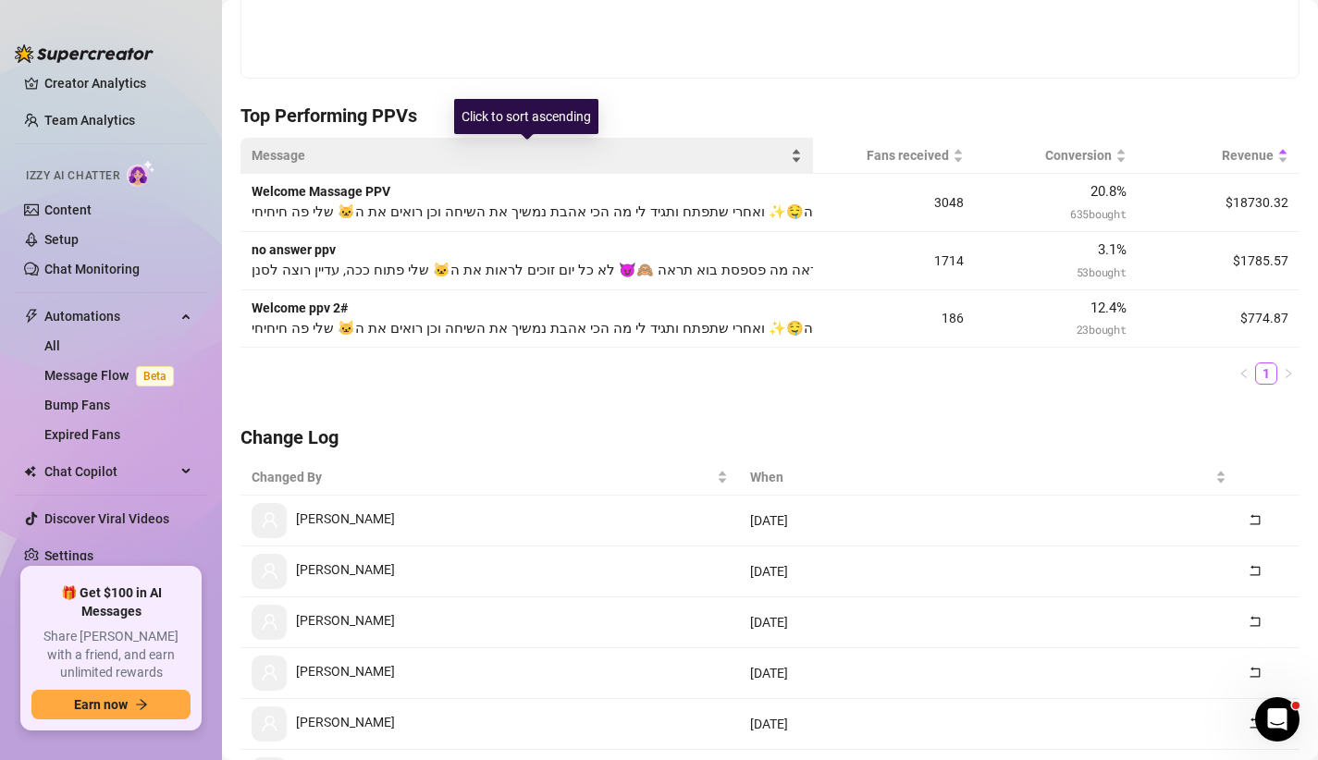
click at [525, 160] on span "Message" at bounding box center [520, 155] width 536 height 20
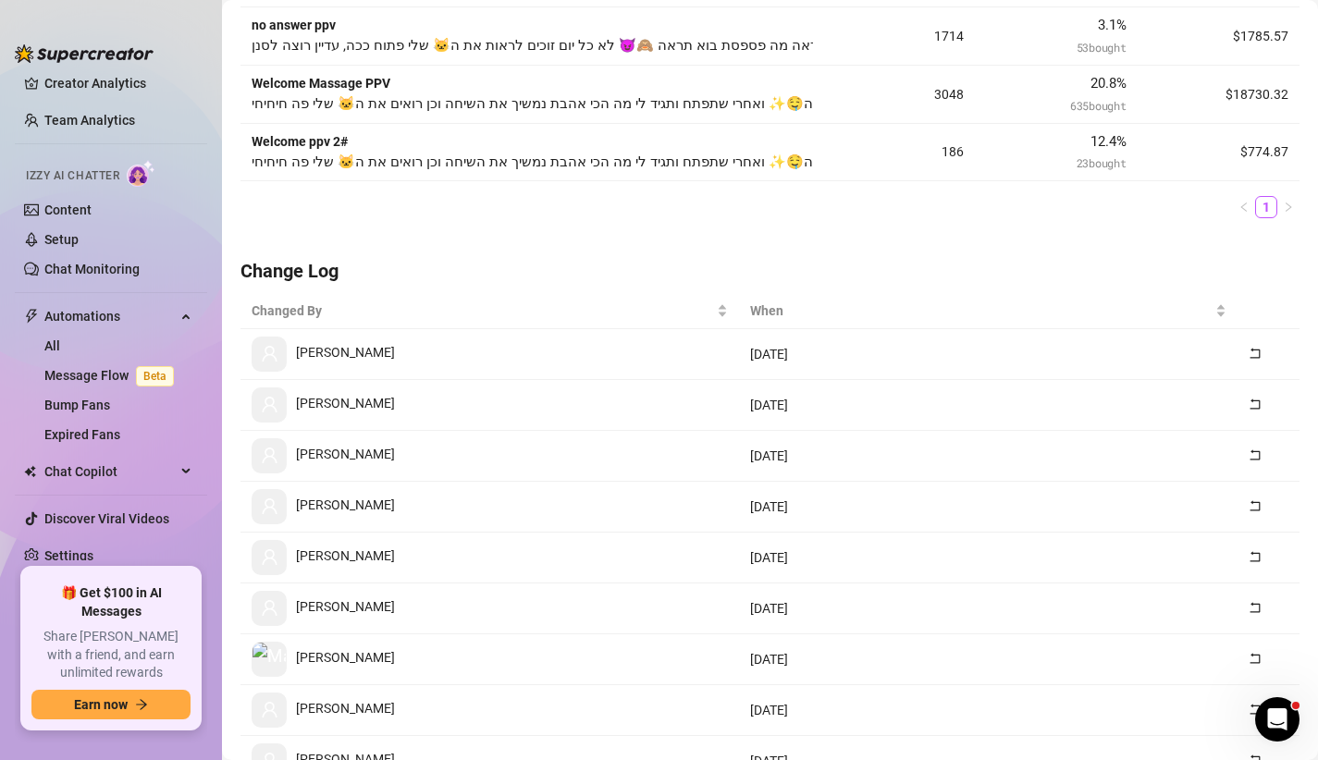
scroll to position [0, 0]
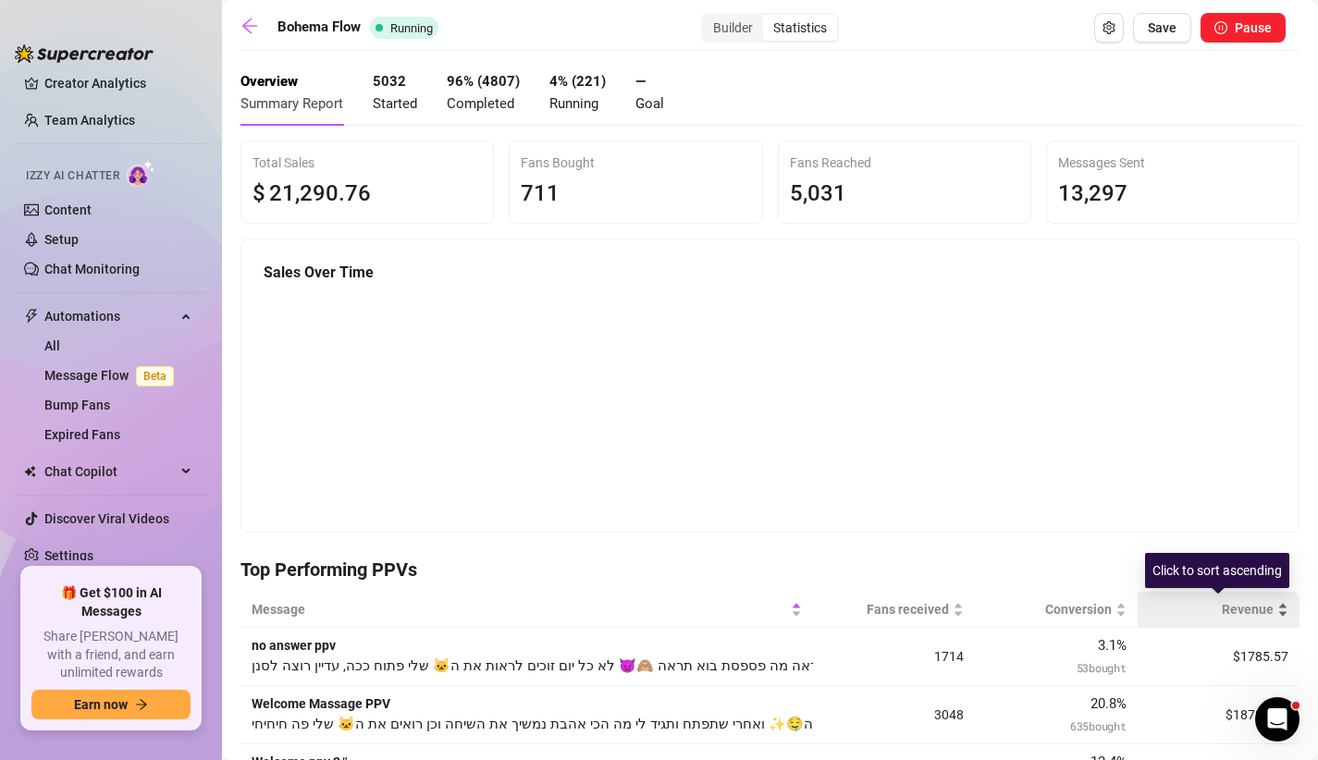
click at [1263, 609] on span "Revenue" at bounding box center [1211, 609] width 125 height 20
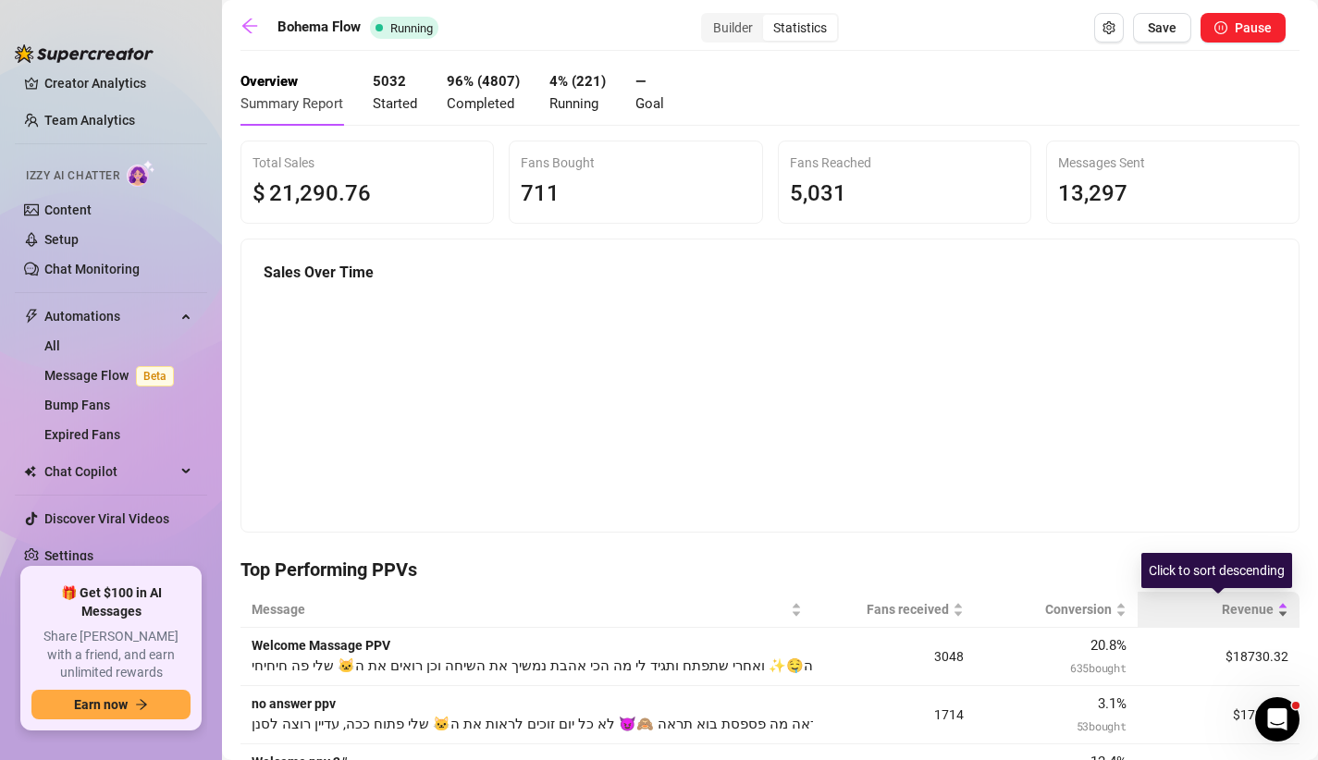
click at [1269, 607] on span "Revenue" at bounding box center [1211, 609] width 125 height 20
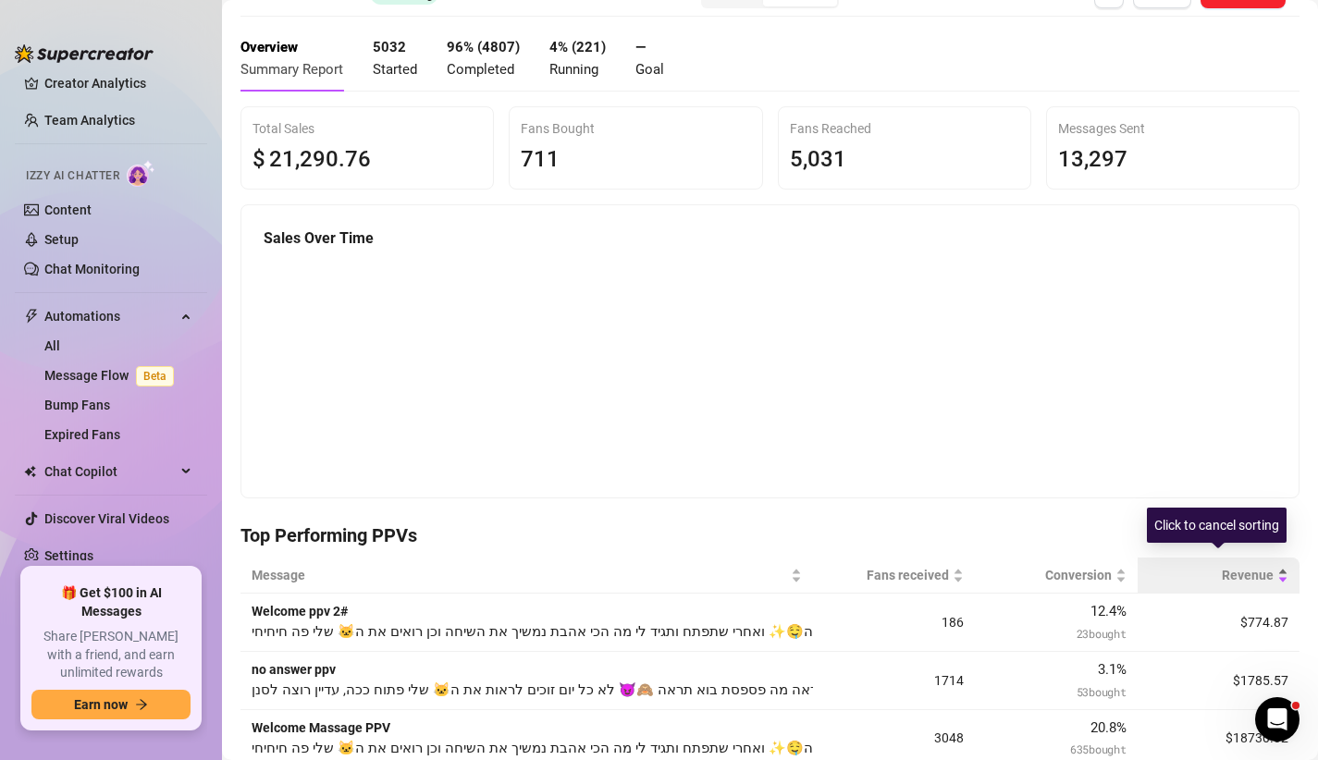
scroll to position [164, 0]
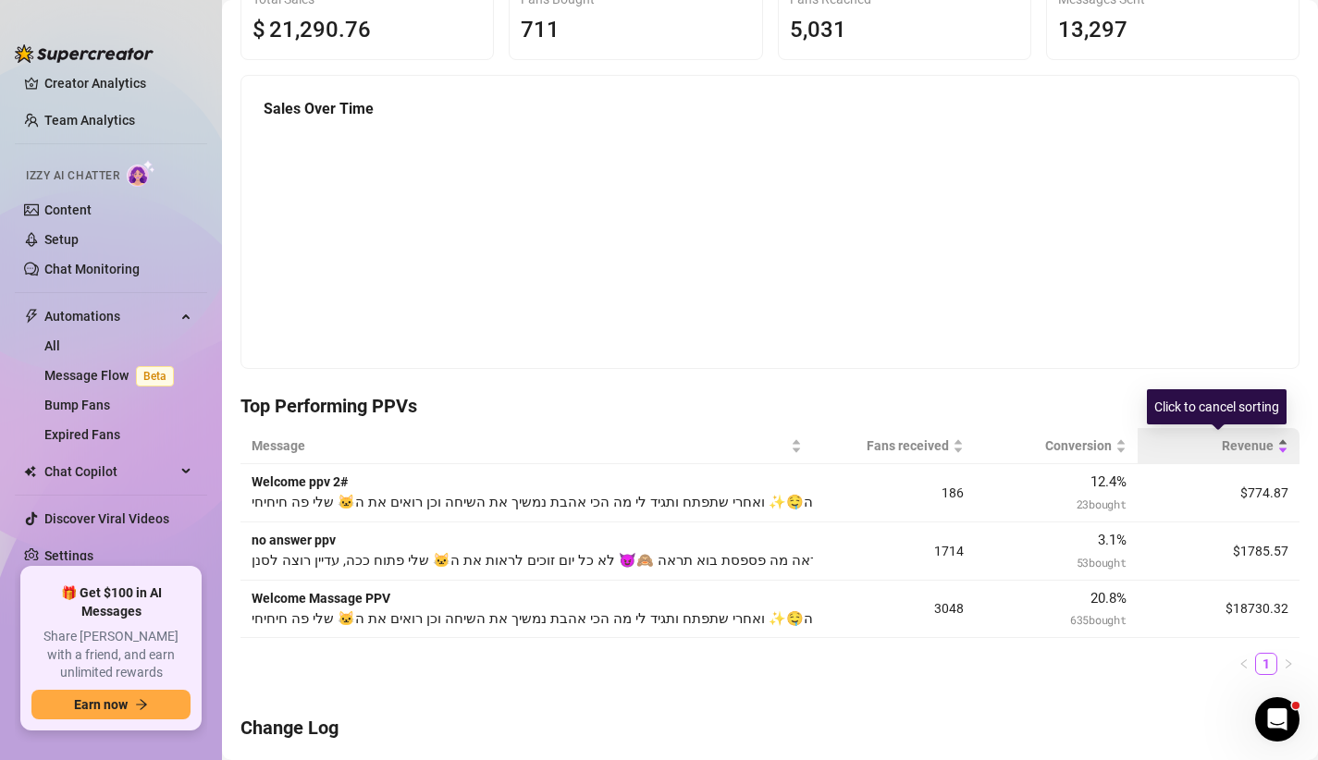
click at [1257, 453] on span "Revenue" at bounding box center [1211, 446] width 125 height 20
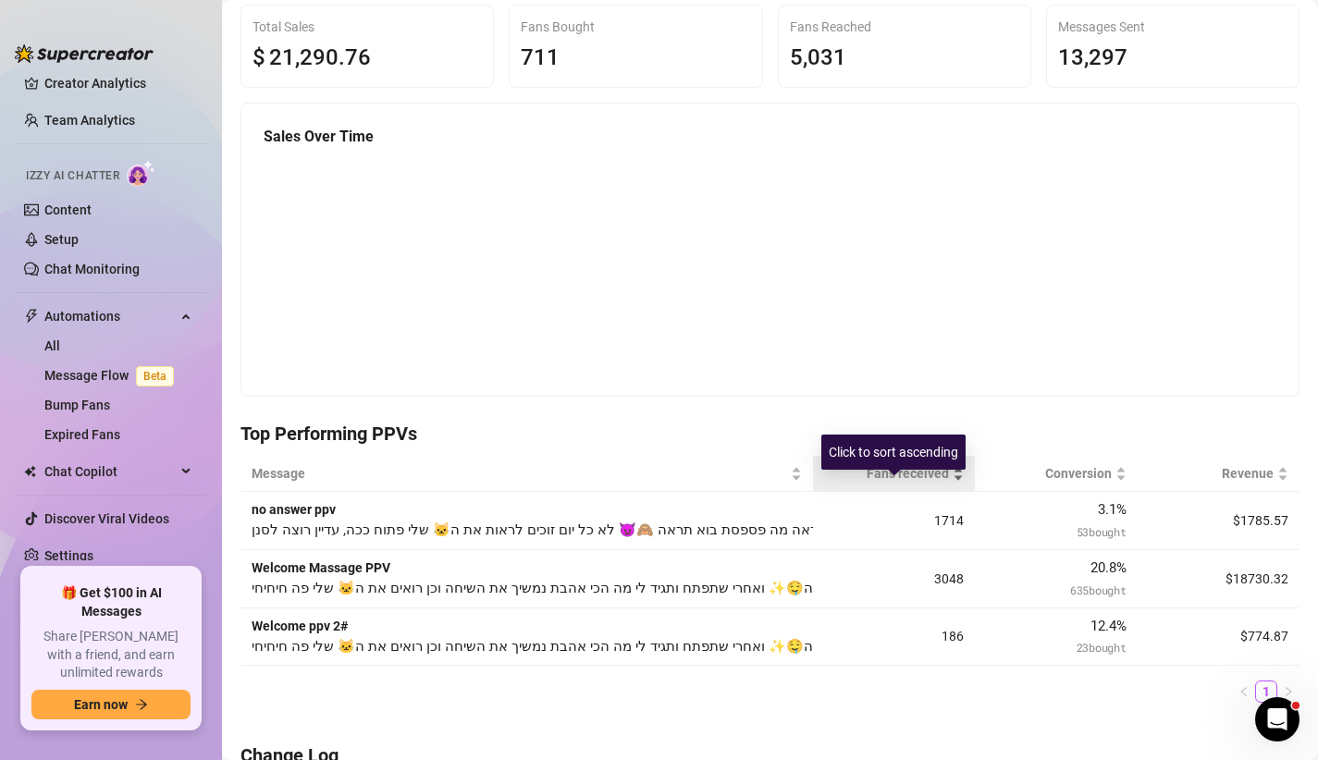
scroll to position [0, 0]
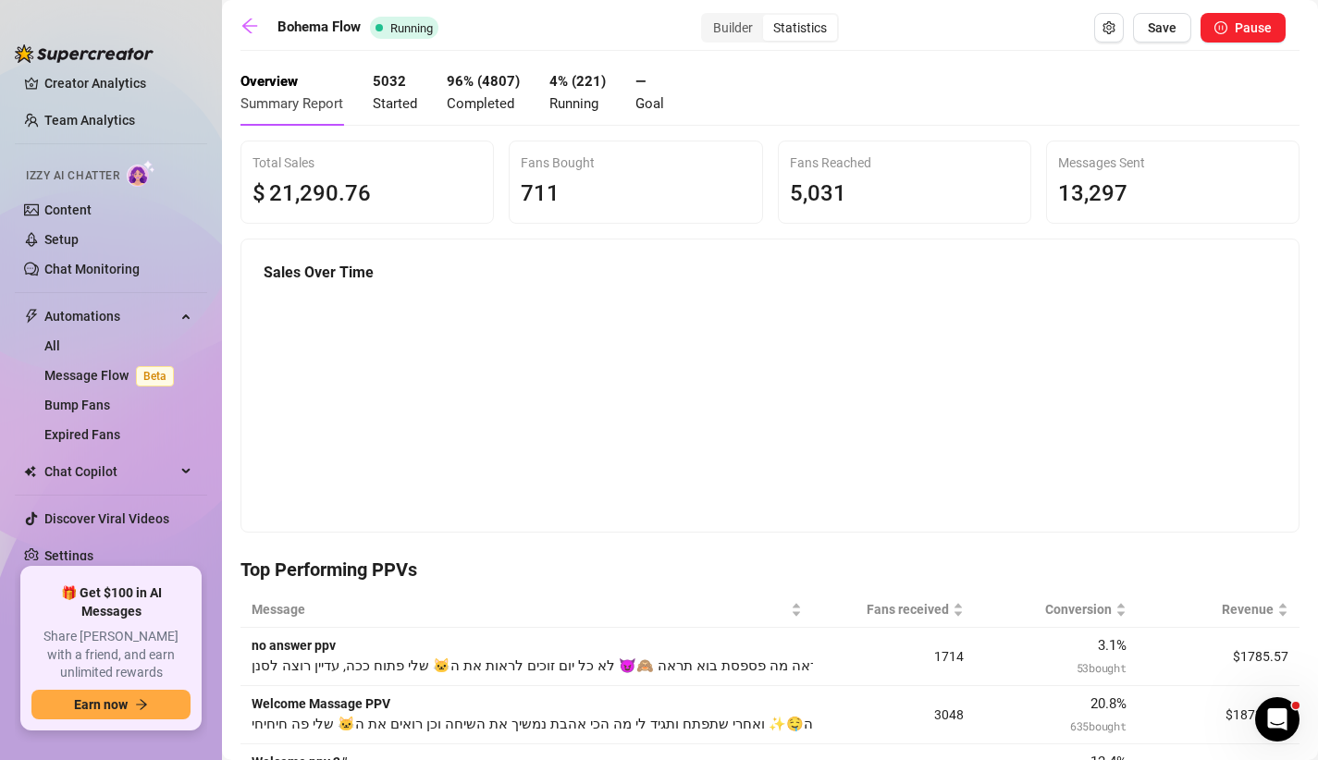
click at [308, 97] on span "Summary Report" at bounding box center [292, 103] width 103 height 17
click at [269, 82] on strong "Overview" at bounding box center [269, 81] width 57 height 17
click at [329, 279] on h5 "Sales Over Time" at bounding box center [770, 273] width 1013 height 22
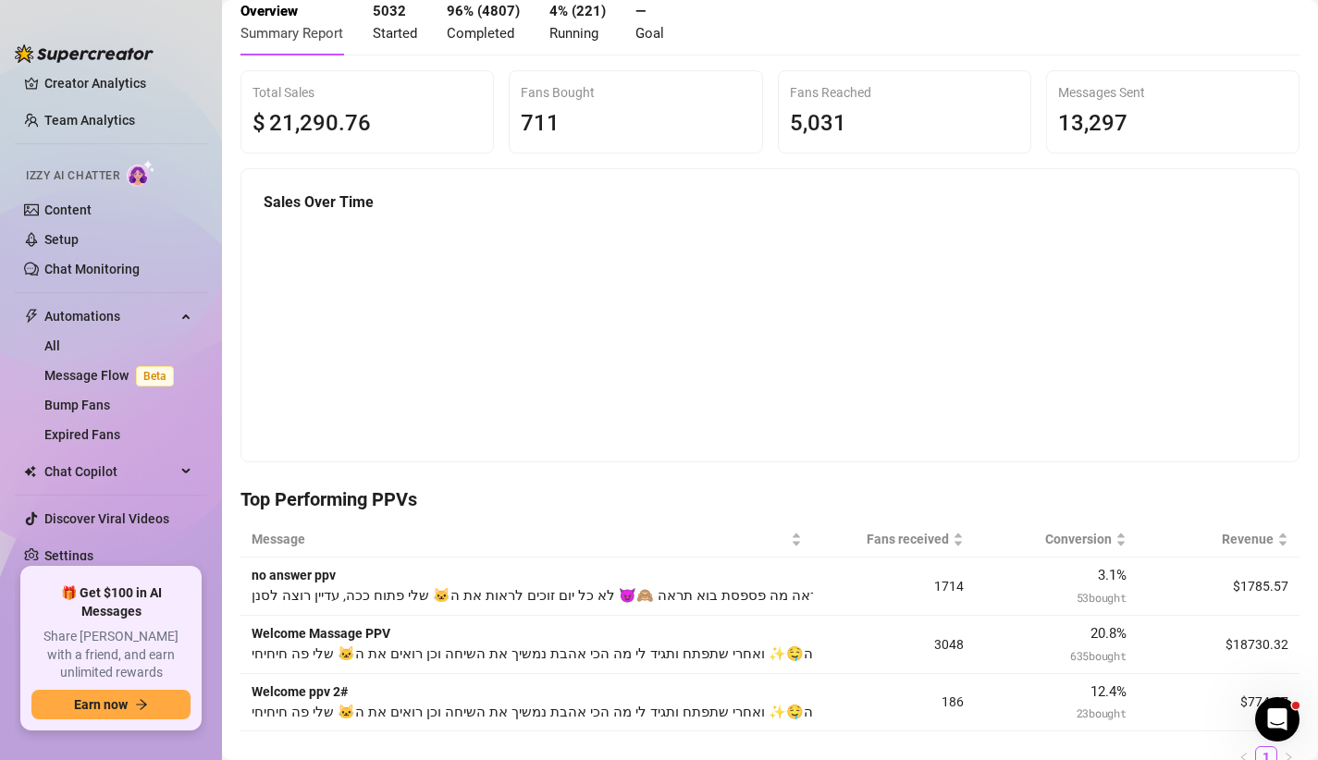
scroll to position [68, 0]
